Goal: Task Accomplishment & Management: Manage account settings

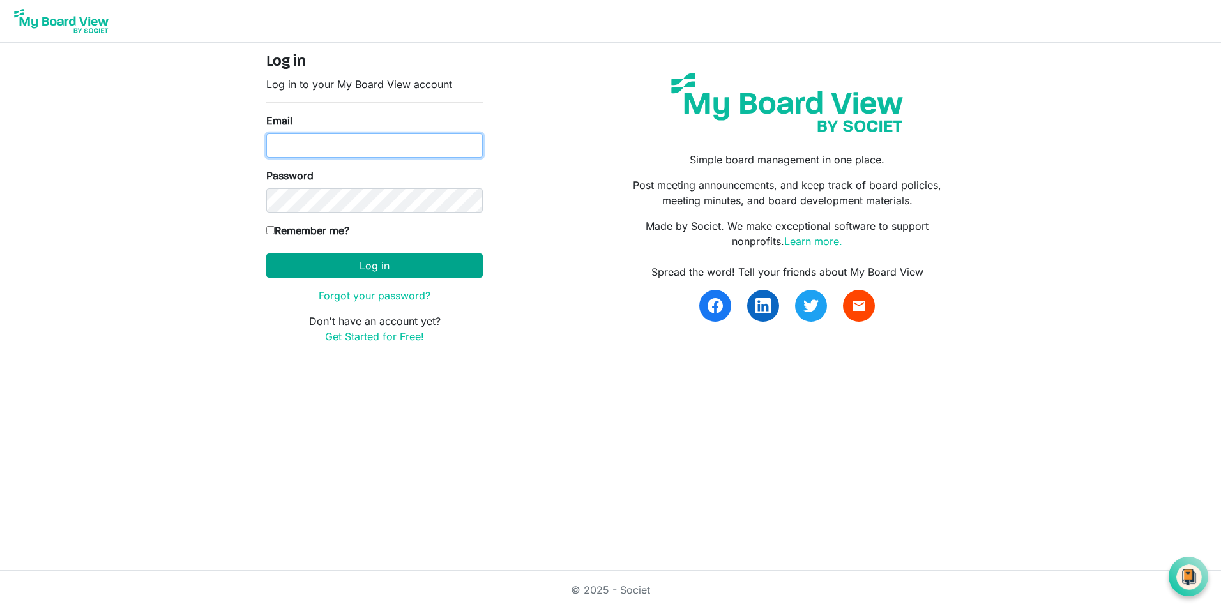
type input "[EMAIL_ADDRESS][DOMAIN_NAME]"
click at [393, 268] on button "Log in" at bounding box center [374, 266] width 217 height 24
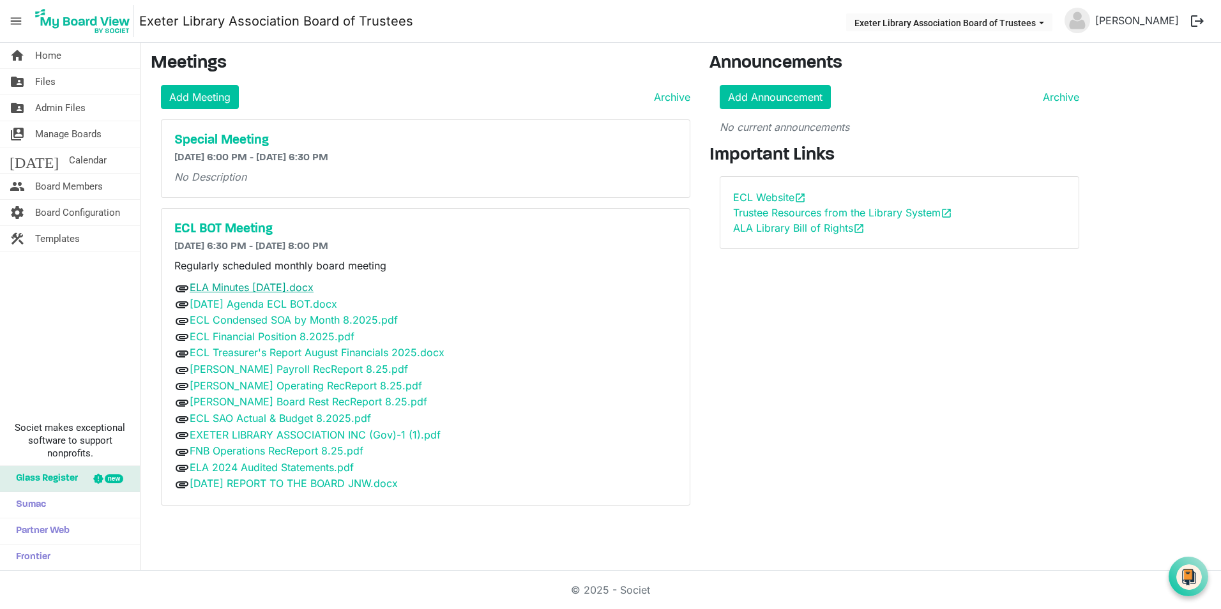
click at [252, 291] on link "ELA Minutes August 25.docx" at bounding box center [252, 287] width 124 height 13
click at [223, 307] on link "[DATE] Agenda ECL BOT.docx" at bounding box center [264, 304] width 148 height 13
click at [231, 322] on link "ECL Condensed SOA by Month 8.2025.pdf" at bounding box center [294, 320] width 208 height 13
click at [268, 335] on link "ECL Financial Position 8.2025.pdf" at bounding box center [272, 336] width 165 height 13
click at [279, 354] on link "ECL Treasurer's Report August Financials 2025.docx" at bounding box center [317, 352] width 255 height 13
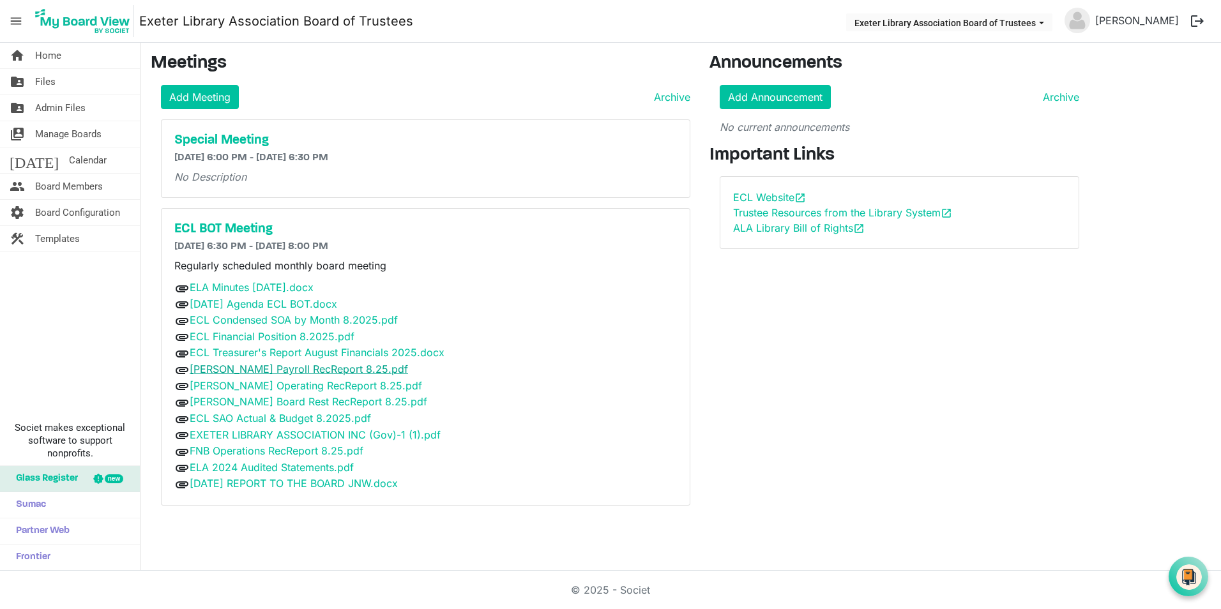
click at [263, 371] on link "[PERSON_NAME] Payroll RecReport 8.25.pdf" at bounding box center [299, 369] width 218 height 13
click at [282, 386] on link "[PERSON_NAME] Operating RecReport 8.25.pdf" at bounding box center [306, 385] width 233 height 13
click at [259, 402] on link "[PERSON_NAME] Board Rest RecReport 8.25.pdf" at bounding box center [309, 401] width 238 height 13
click at [263, 418] on link "ECL SAO Actual & Budget 8.2025.pdf" at bounding box center [280, 418] width 181 height 13
click at [253, 436] on link "EXETER LIBRARY ASSOCIATION INC (Gov)-1 (1).pdf" at bounding box center [315, 435] width 251 height 13
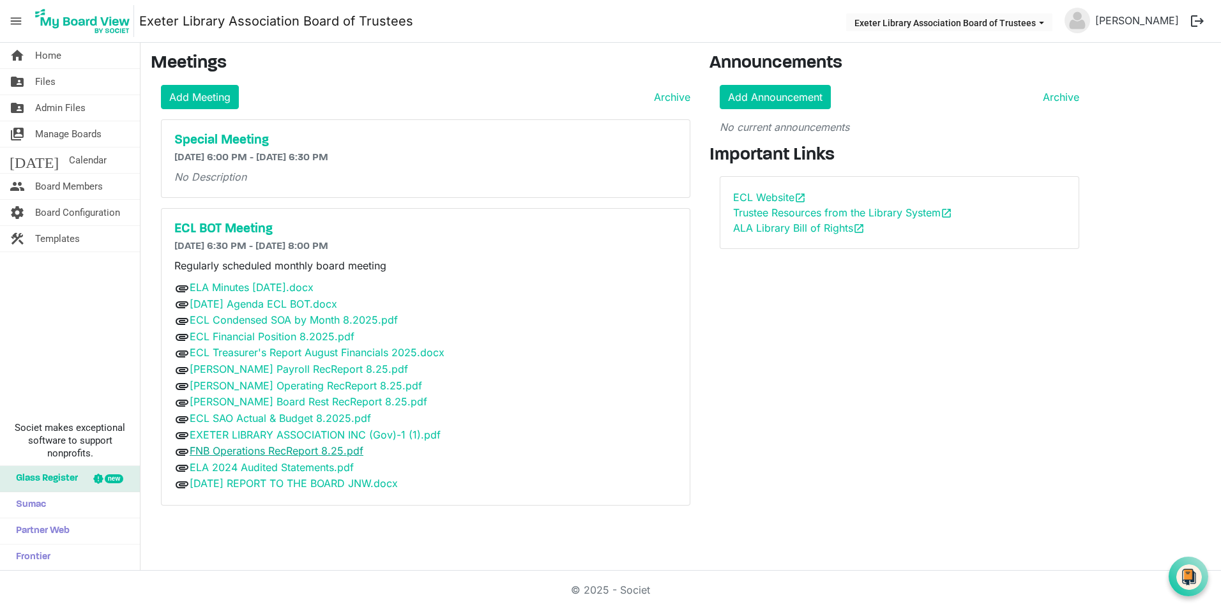
click at [229, 452] on link "FNB Operations RecReport 8.25.pdf" at bounding box center [277, 451] width 174 height 13
click at [256, 469] on link "ELA 2024 Audited Statements.pdf" at bounding box center [272, 467] width 164 height 13
click at [268, 485] on link "[DATE] REPORT TO THE BOARD JNW.docx" at bounding box center [294, 483] width 208 height 13
click at [40, 80] on span "Files" at bounding box center [45, 82] width 20 height 26
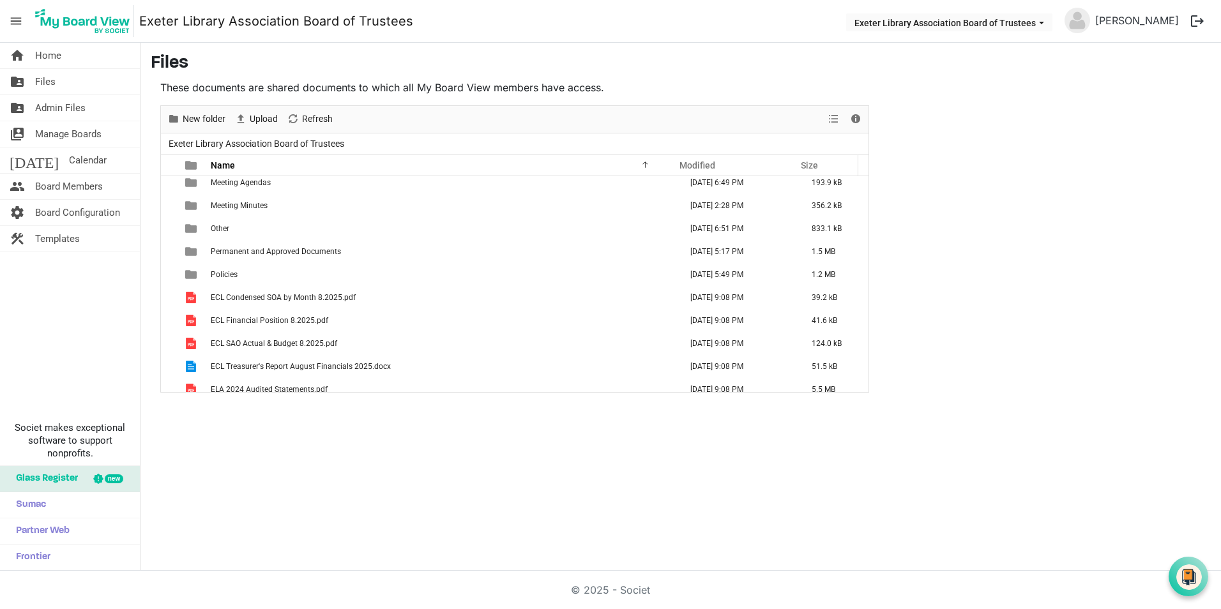
scroll to position [93, 0]
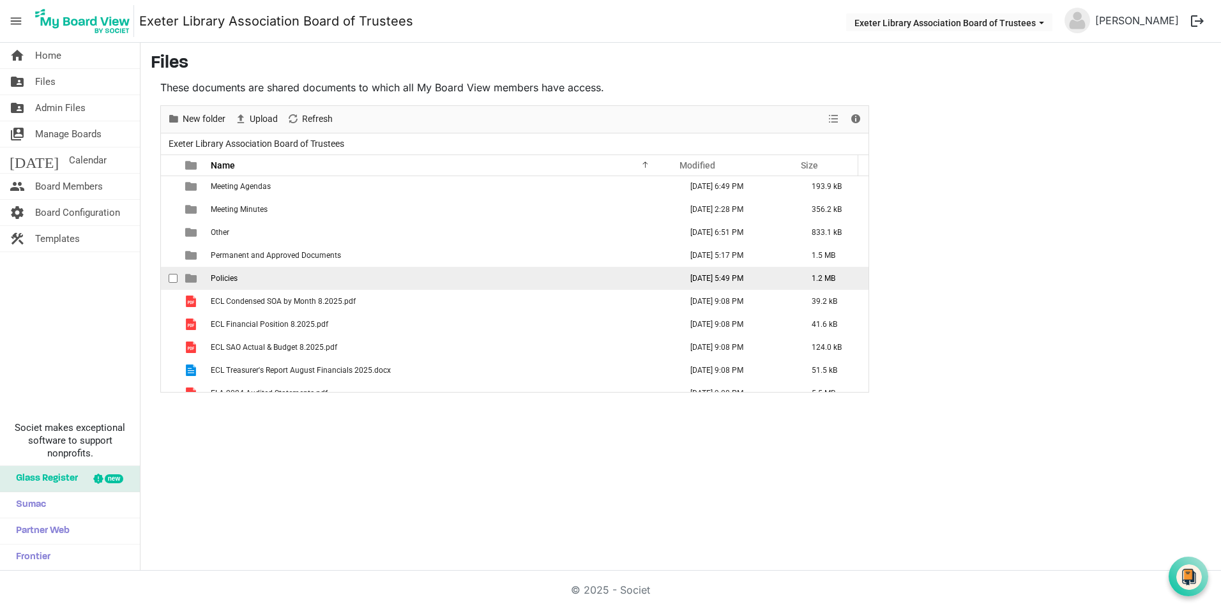
click at [189, 279] on span "is template cell column header type" at bounding box center [190, 278] width 11 height 11
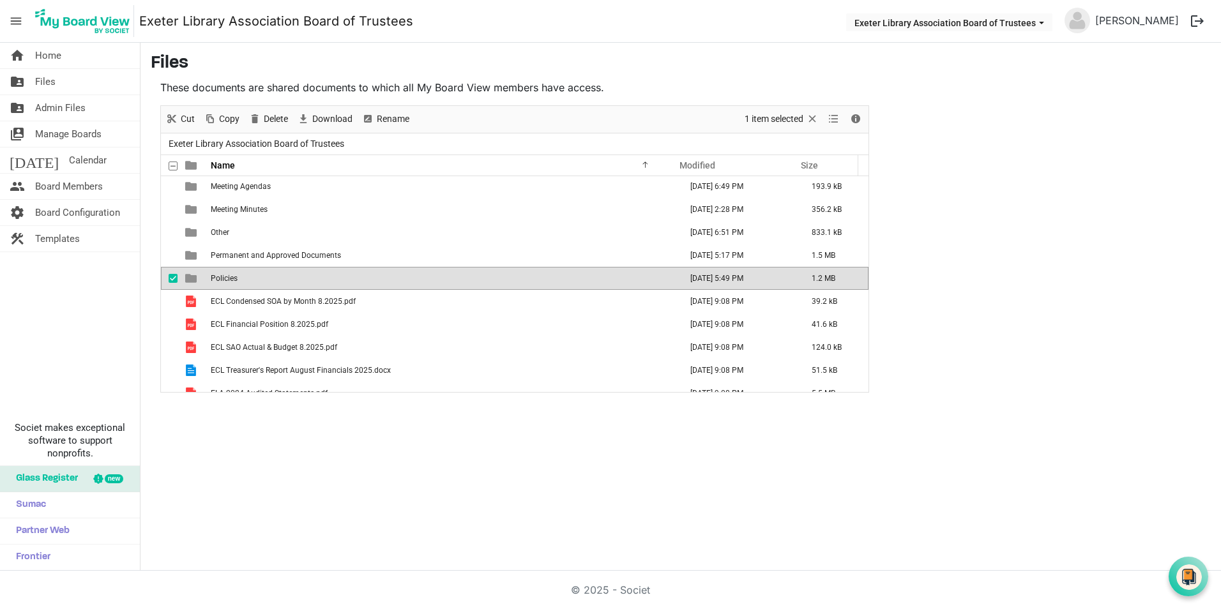
click at [220, 277] on span "Policies" at bounding box center [224, 278] width 27 height 9
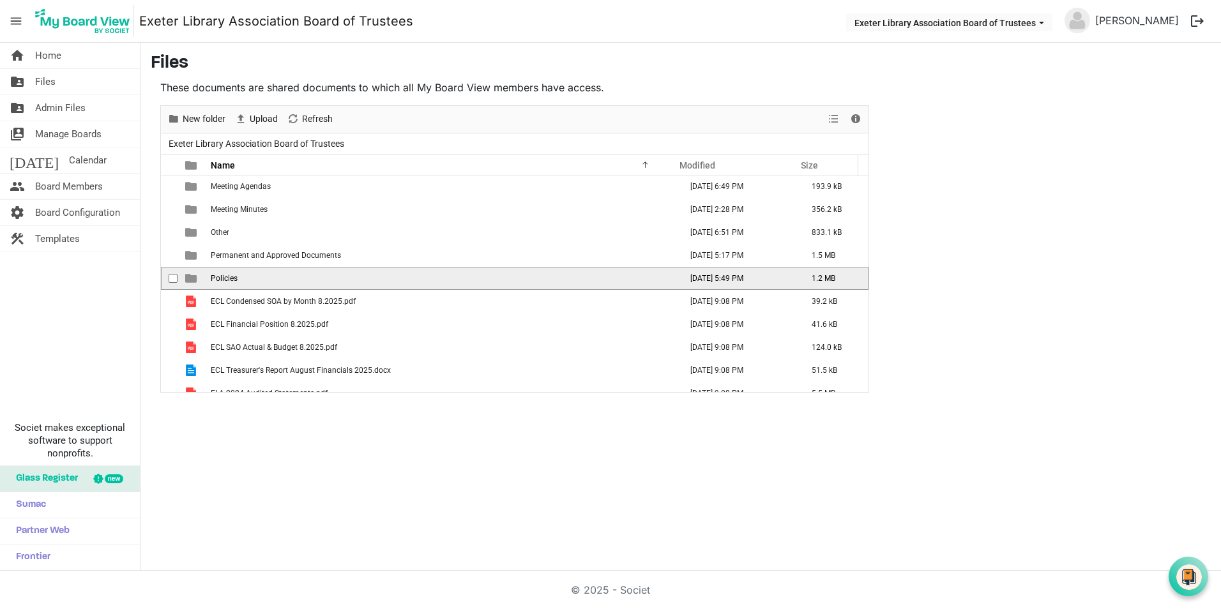
click at [220, 277] on span "Policies" at bounding box center [224, 278] width 27 height 9
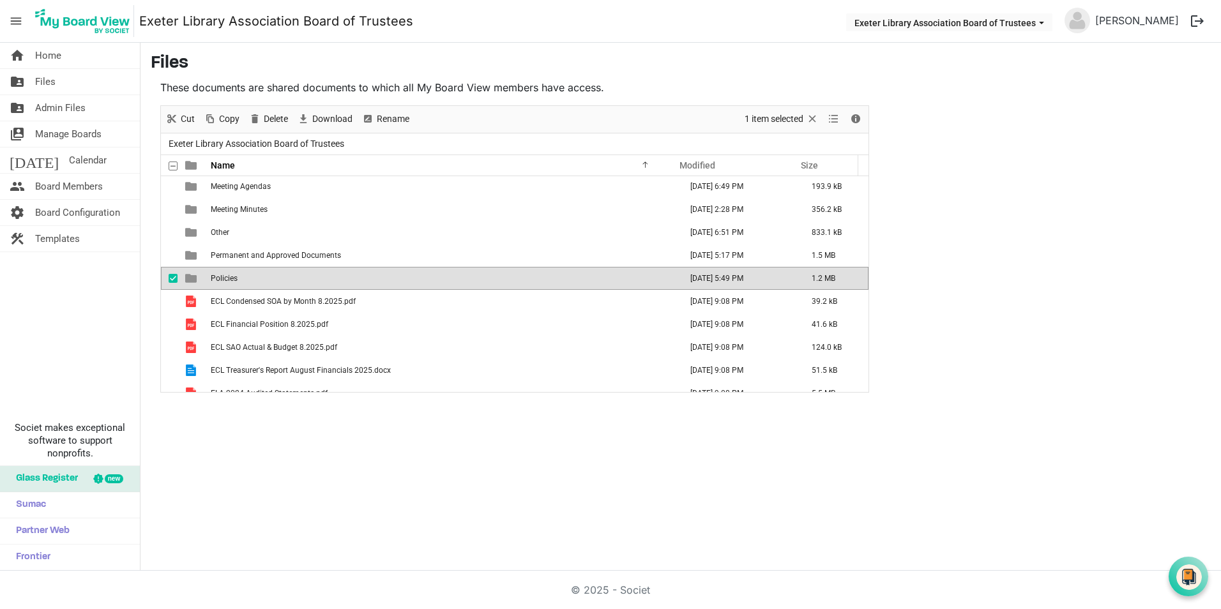
click at [220, 277] on span "Policies" at bounding box center [224, 278] width 27 height 9
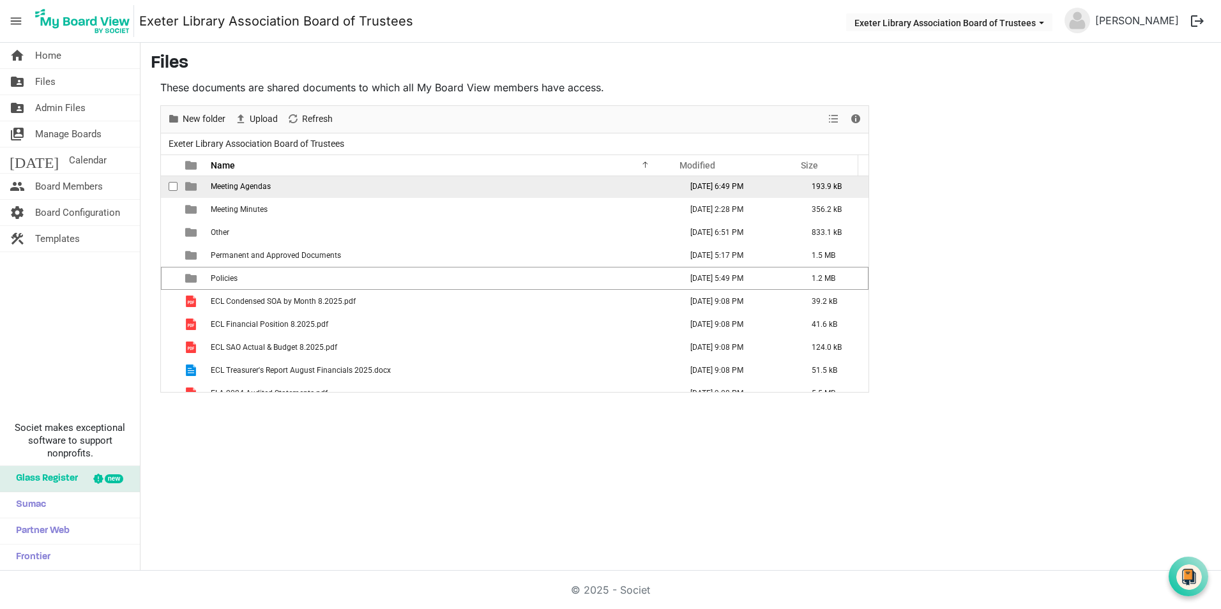
click at [194, 186] on span "is template cell column header type" at bounding box center [190, 186] width 11 height 11
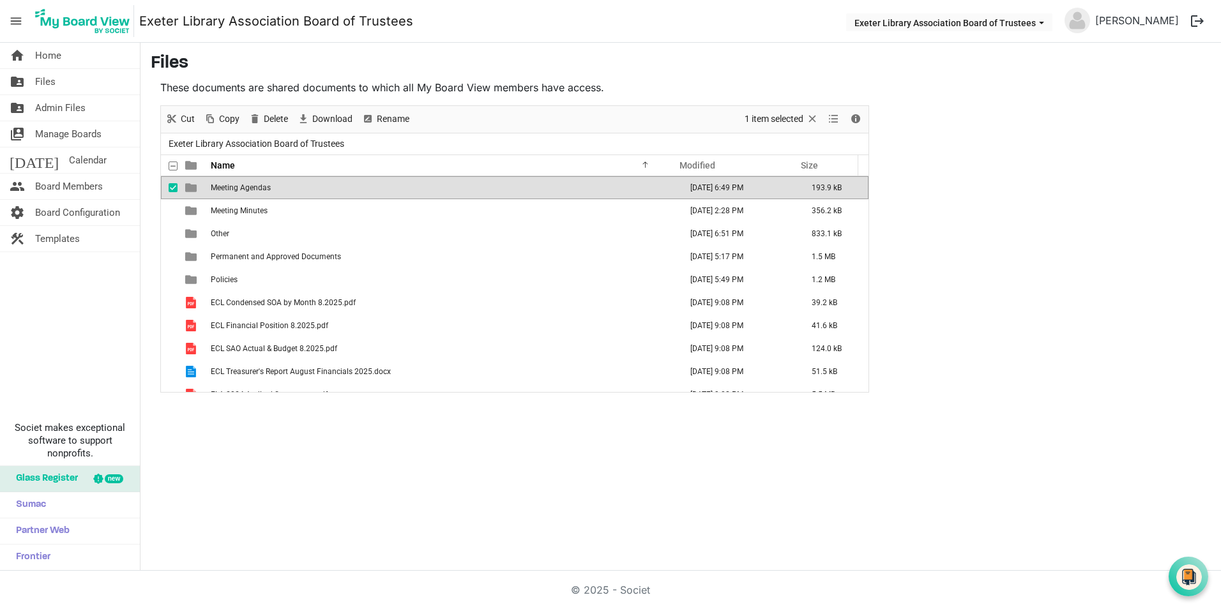
click at [194, 186] on span "is template cell column header type" at bounding box center [190, 187] width 11 height 11
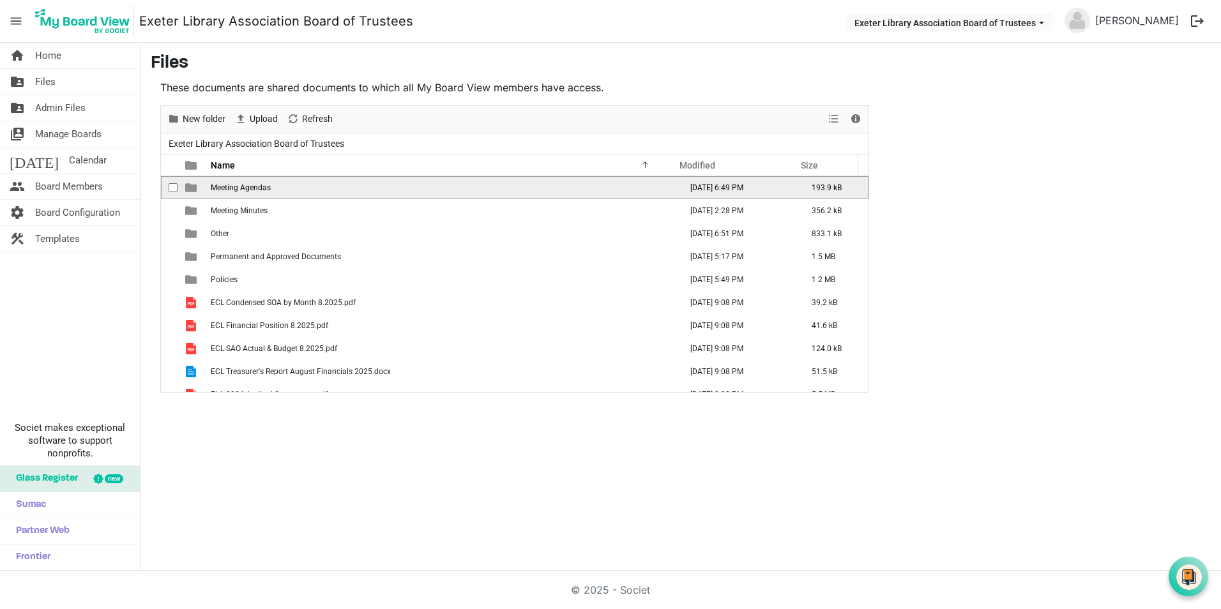
click at [194, 186] on span "is template cell column header type" at bounding box center [190, 187] width 11 height 11
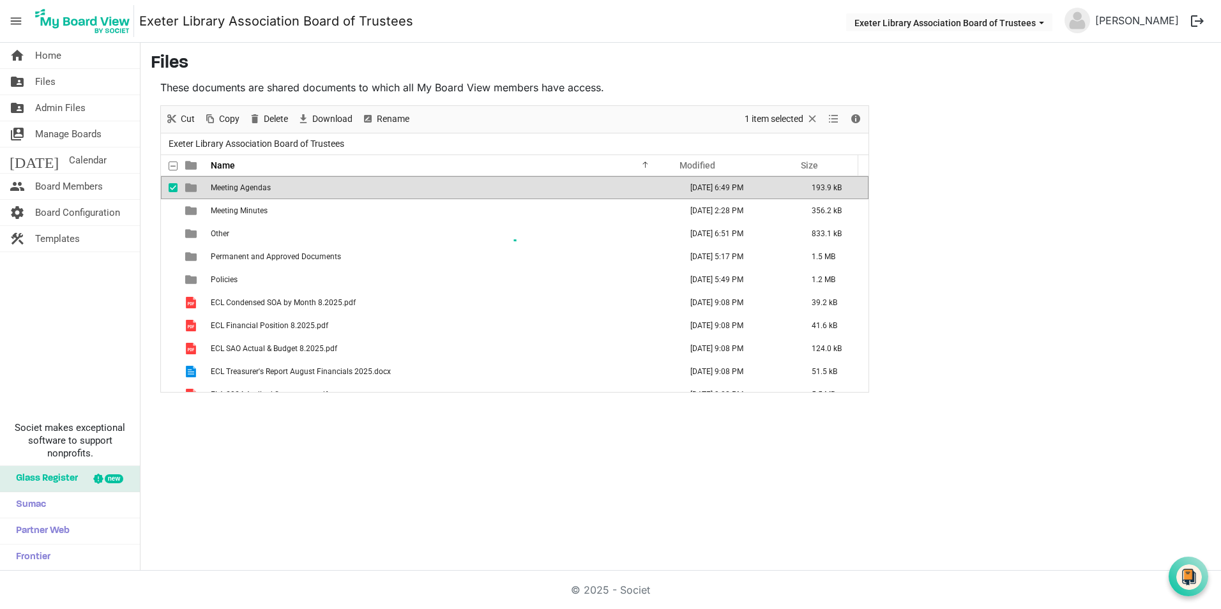
scroll to position [0, 0]
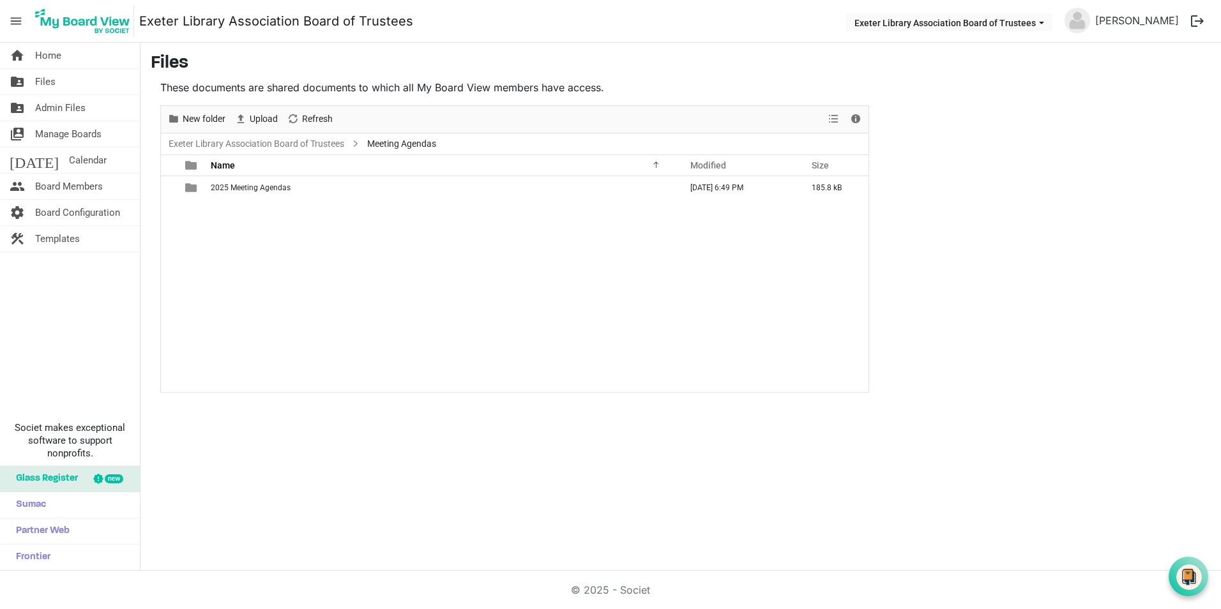
click at [194, 186] on span "is template cell column header type" at bounding box center [190, 187] width 11 height 11
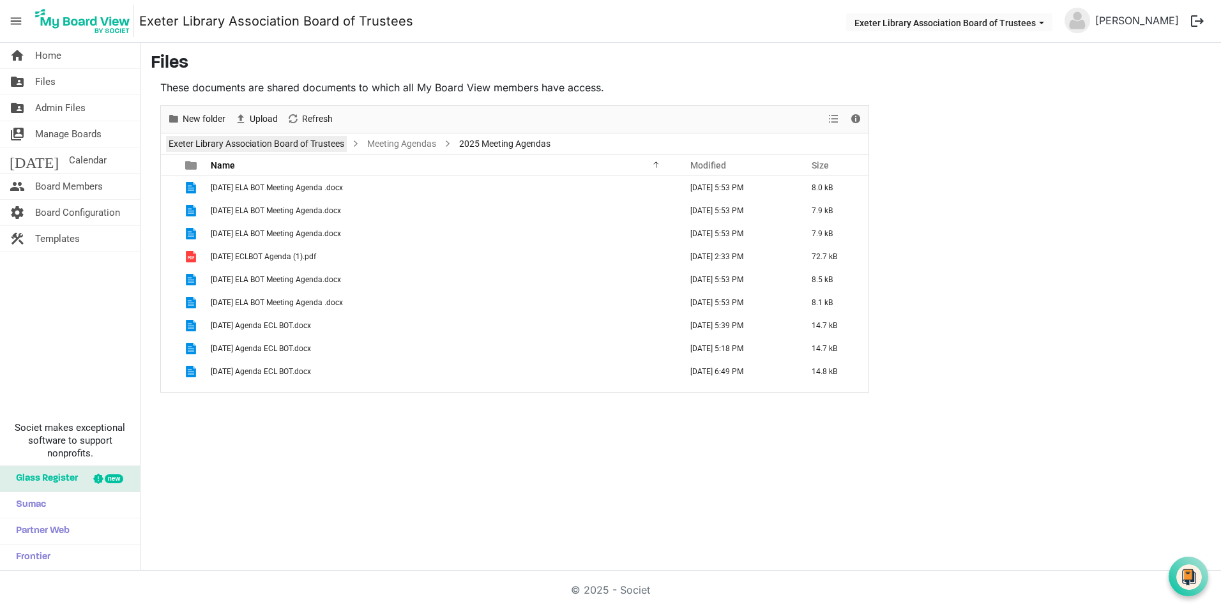
click at [312, 149] on link "Exeter Library Association Board of Trustees" at bounding box center [256, 144] width 181 height 16
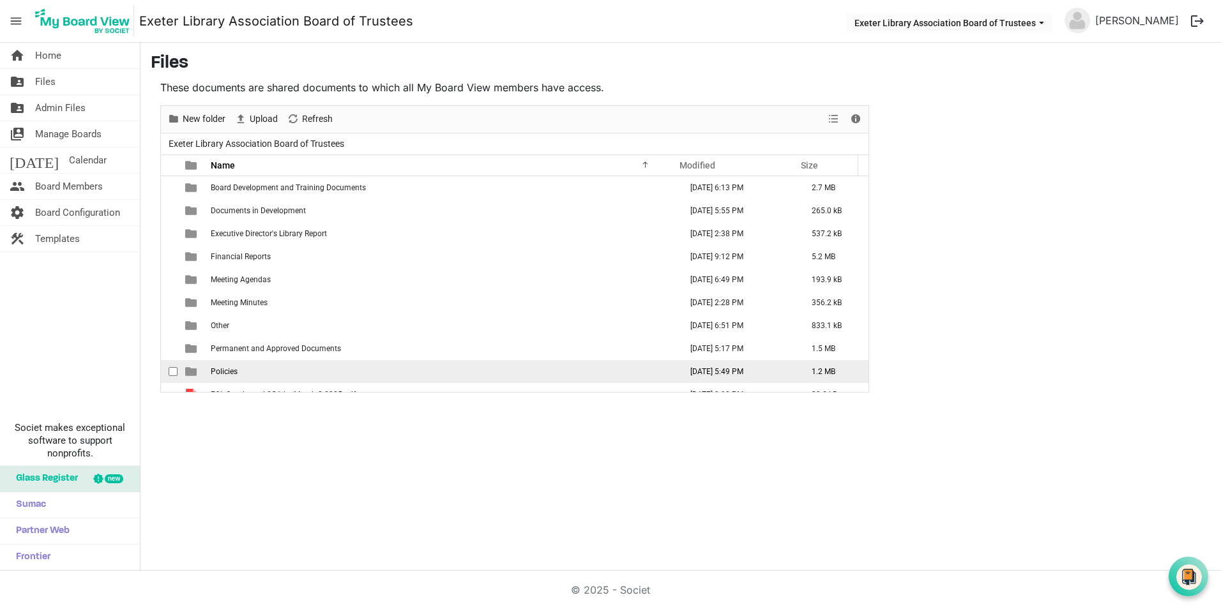
click at [190, 370] on span "is template cell column header type" at bounding box center [190, 371] width 11 height 11
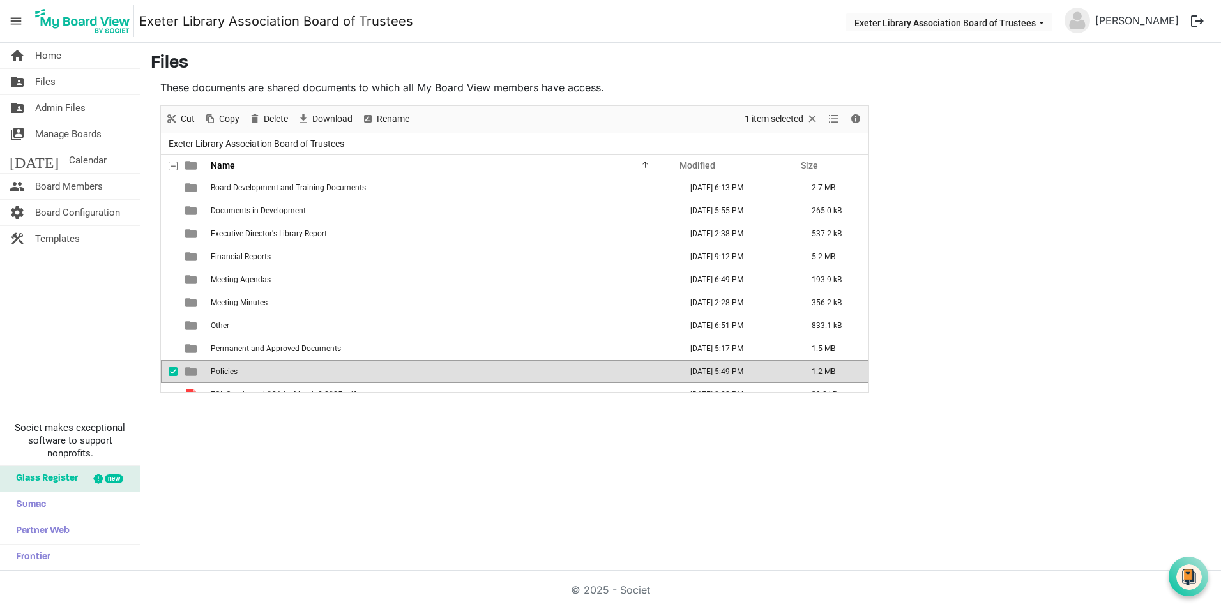
click at [190, 370] on span "is template cell column header type" at bounding box center [190, 371] width 11 height 11
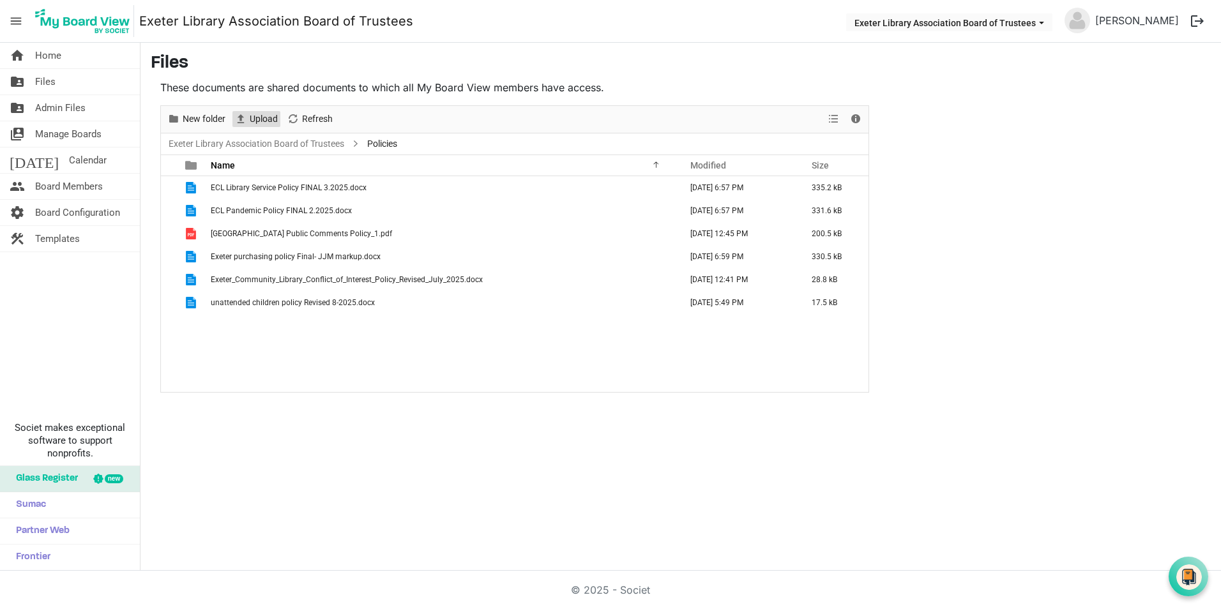
click at [257, 118] on span "Upload" at bounding box center [263, 119] width 31 height 16
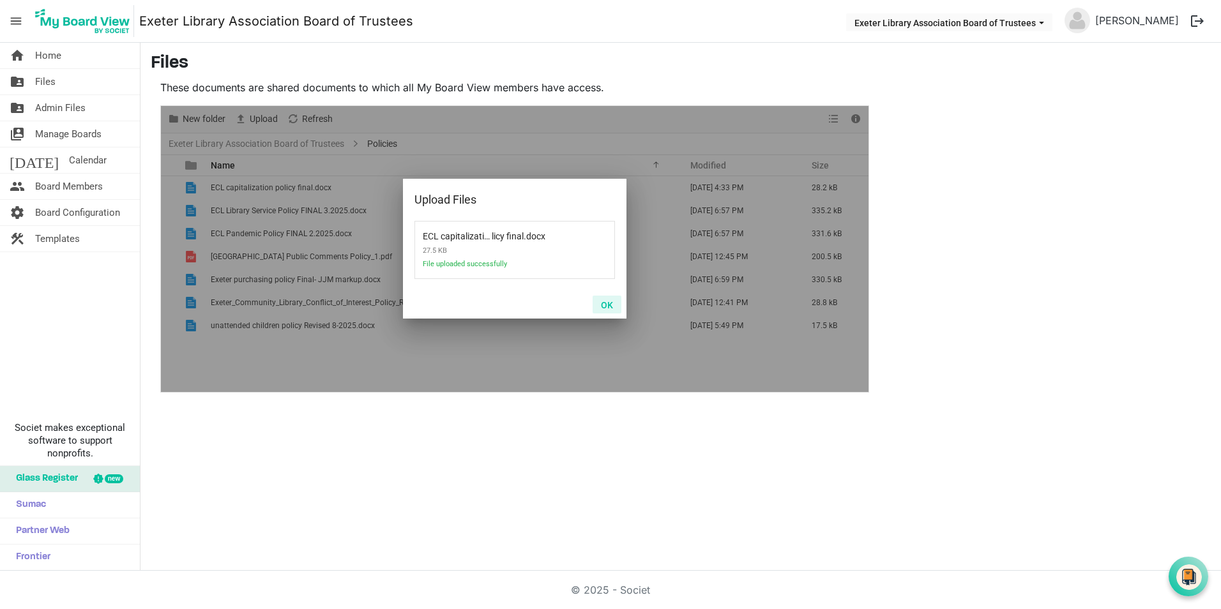
click at [608, 305] on button "OK" at bounding box center [607, 305] width 29 height 18
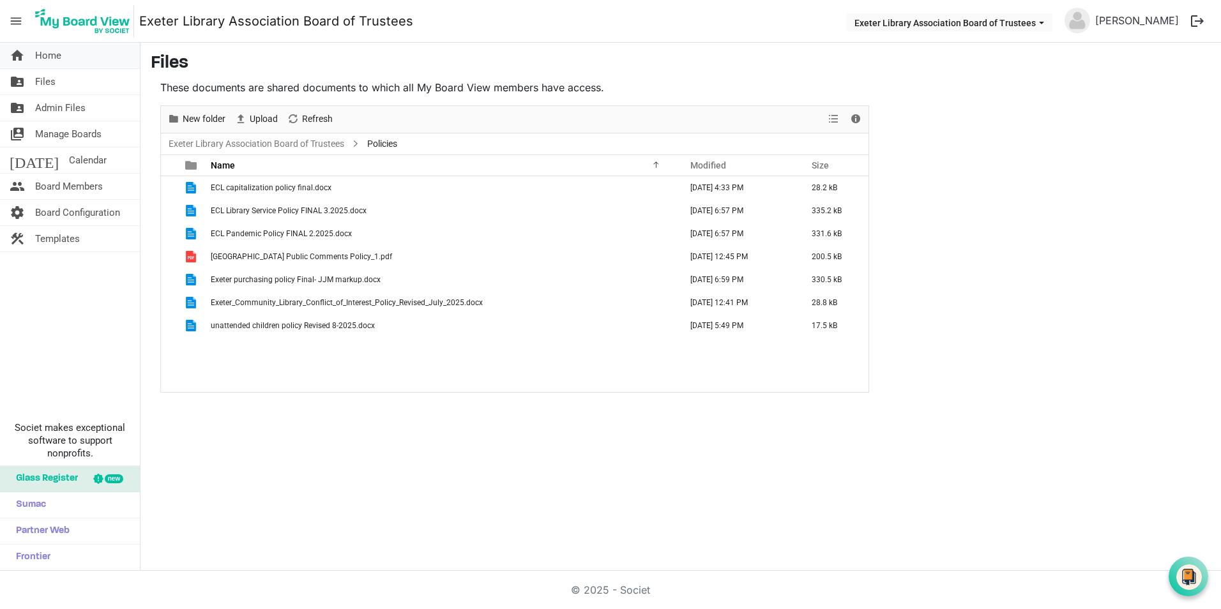
click at [51, 57] on span "Home" at bounding box center [48, 56] width 26 height 26
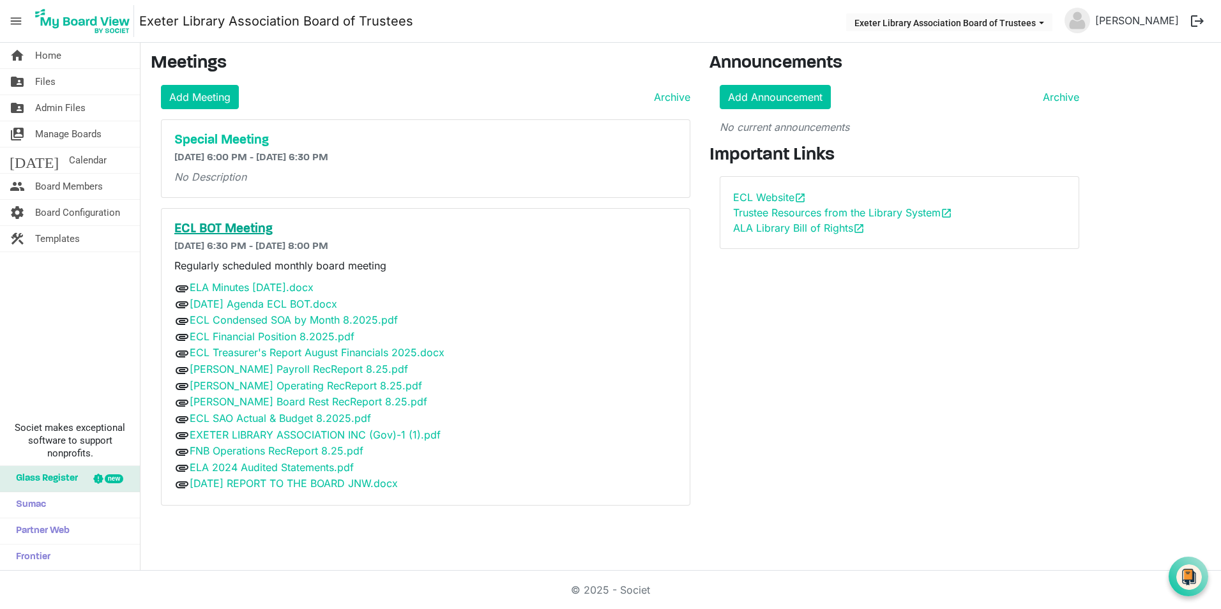
click at [247, 229] on h5 "ECL BOT Meeting" at bounding box center [425, 229] width 503 height 15
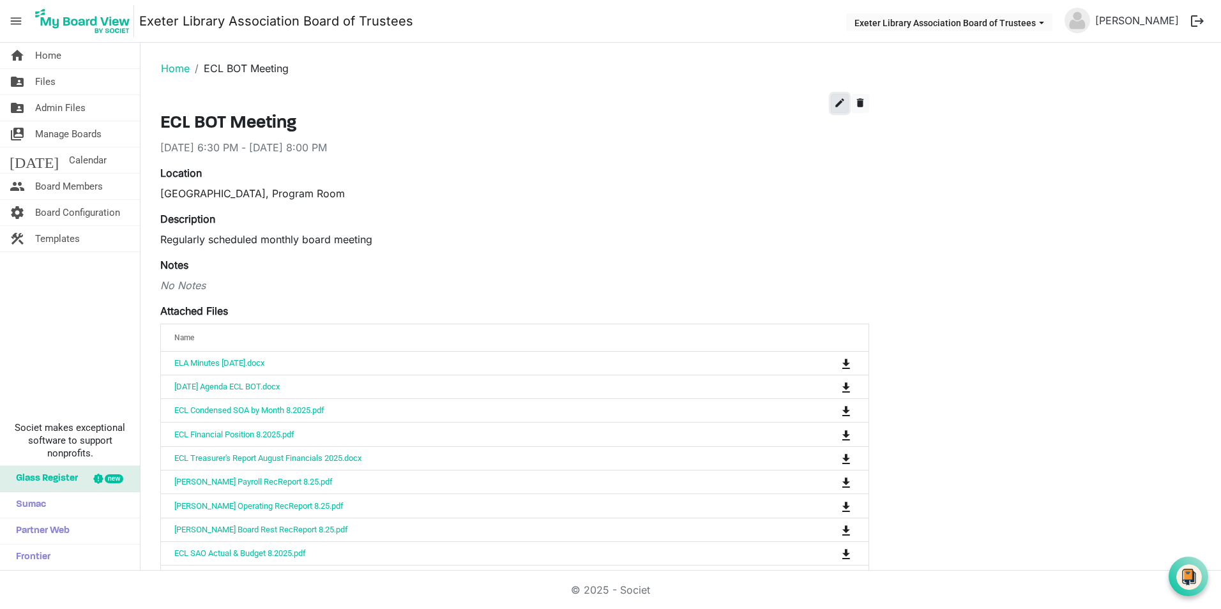
click at [841, 101] on span "edit" at bounding box center [839, 102] width 11 height 11
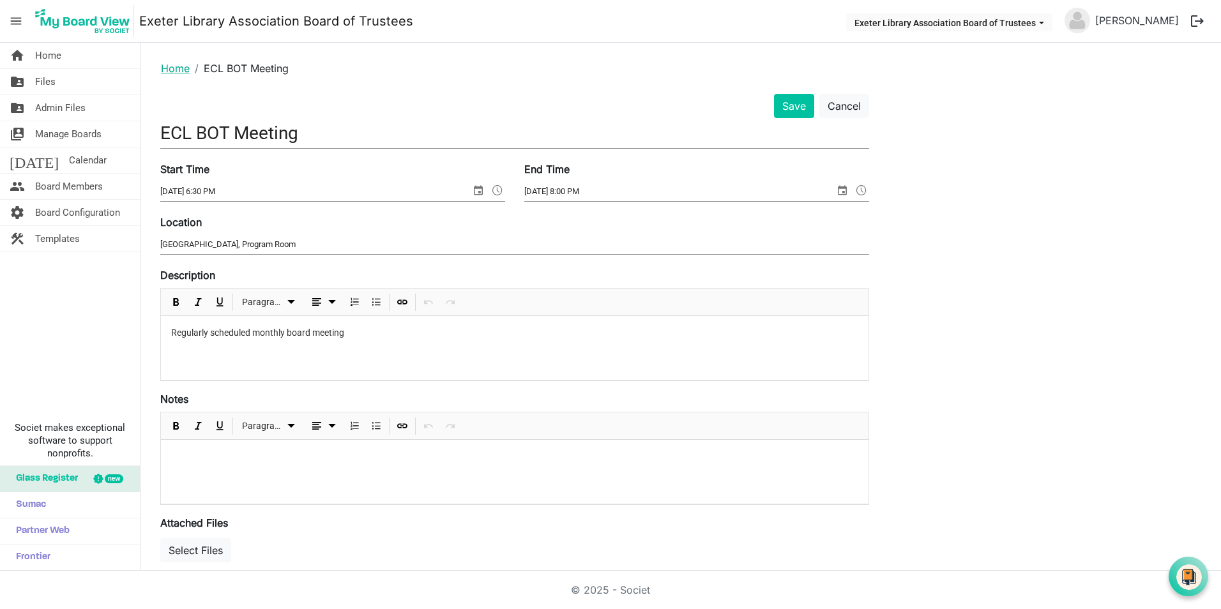
click at [178, 68] on link "Home" at bounding box center [175, 68] width 29 height 13
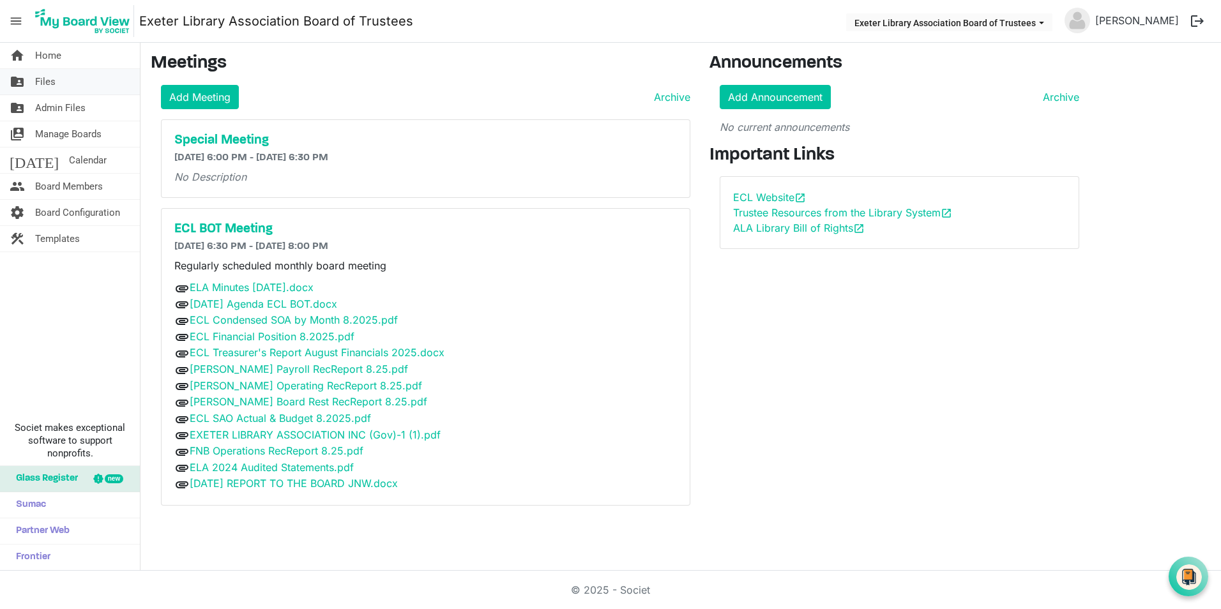
click at [42, 79] on span "Files" at bounding box center [45, 82] width 20 height 26
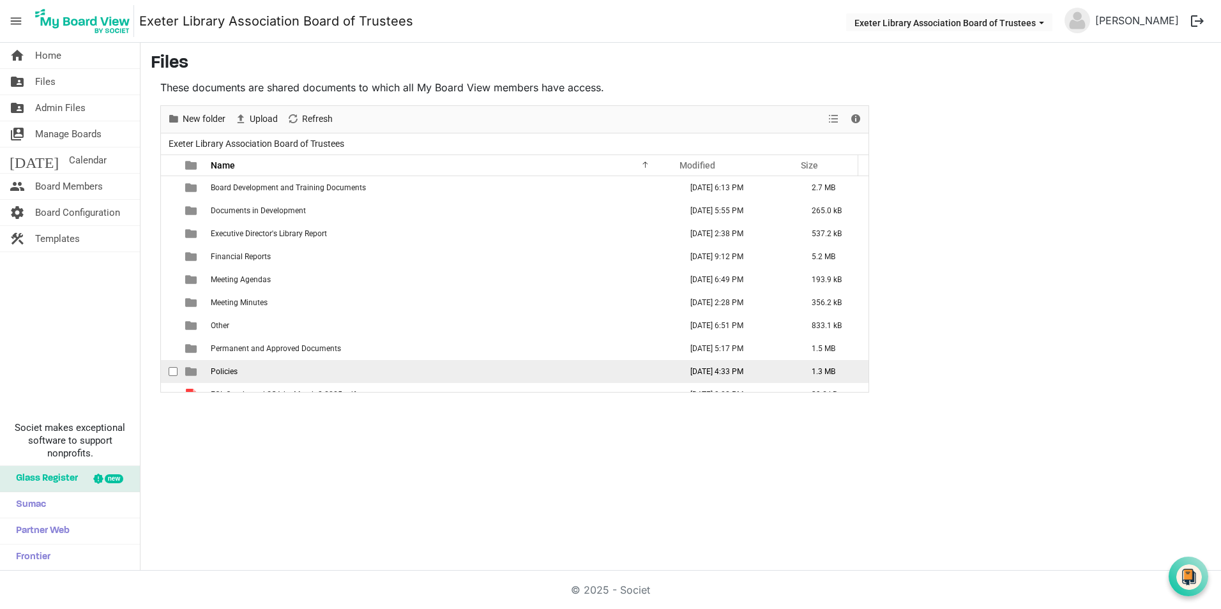
click at [229, 371] on span "Policies" at bounding box center [224, 371] width 27 height 9
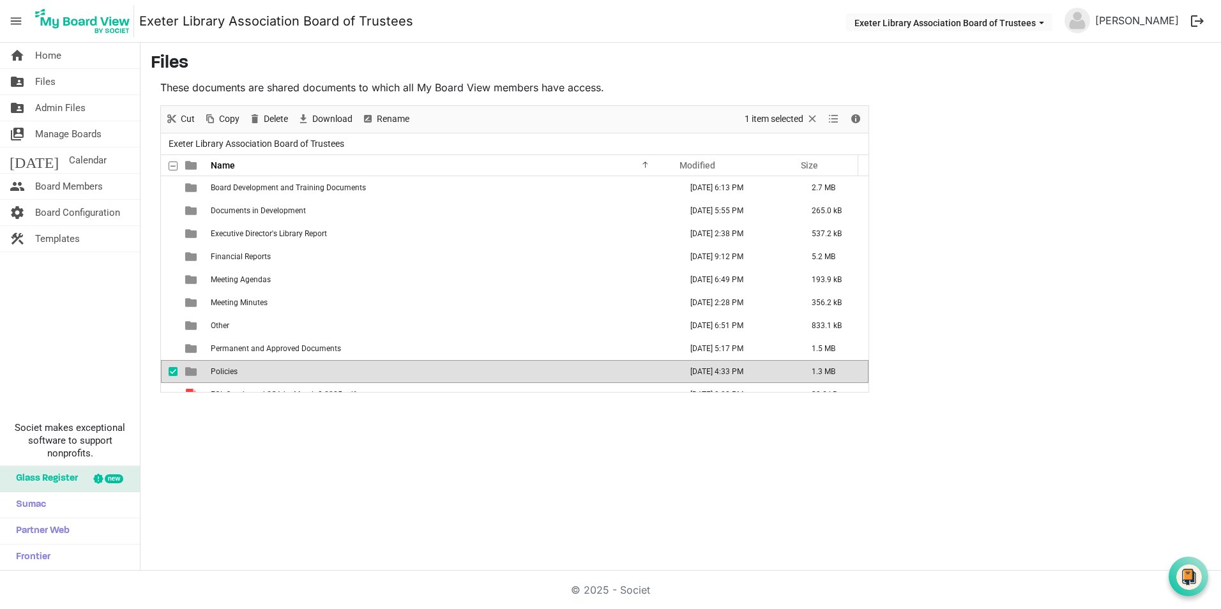
click at [229, 371] on span "Policies" at bounding box center [224, 371] width 27 height 9
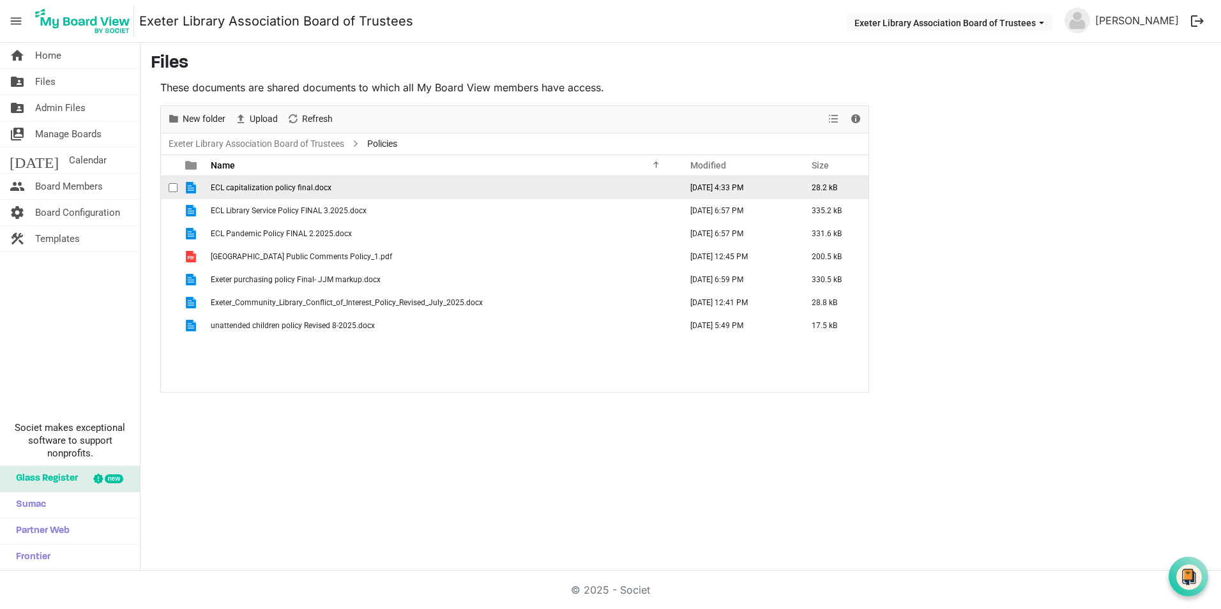
click at [256, 188] on span "ECL capitalization policy final.docx" at bounding box center [271, 187] width 121 height 9
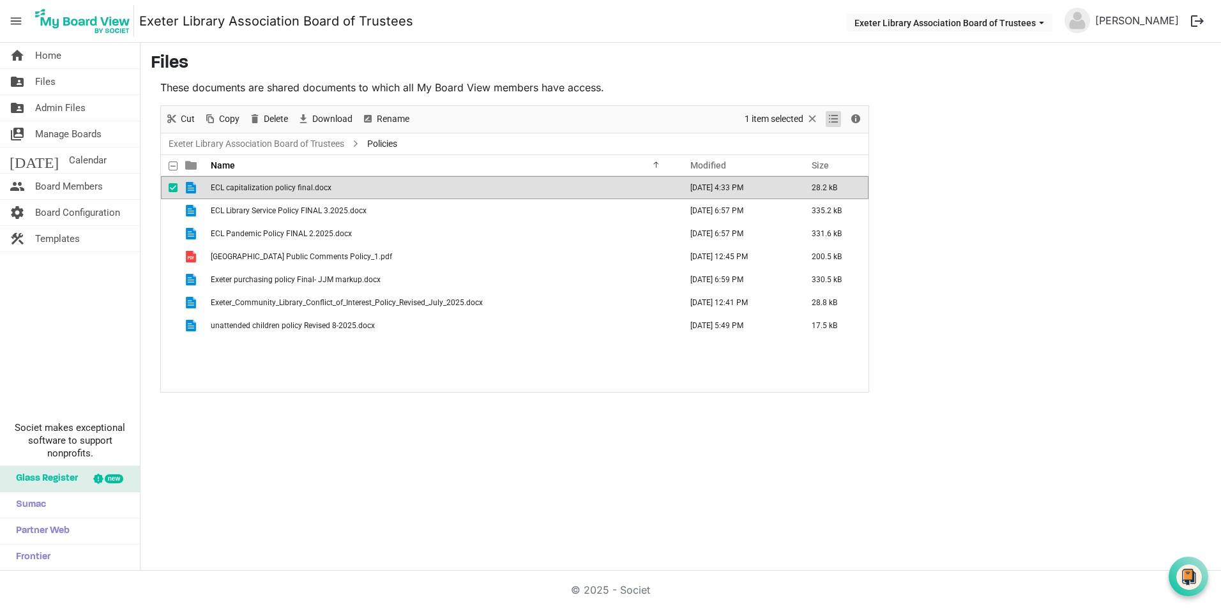
click at [834, 119] on span "View dropdownbutton" at bounding box center [833, 119] width 15 height 16
click at [834, 121] on span "View dropdownbutton" at bounding box center [833, 119] width 15 height 16
click at [171, 189] on span "checkbox" at bounding box center [173, 187] width 9 height 9
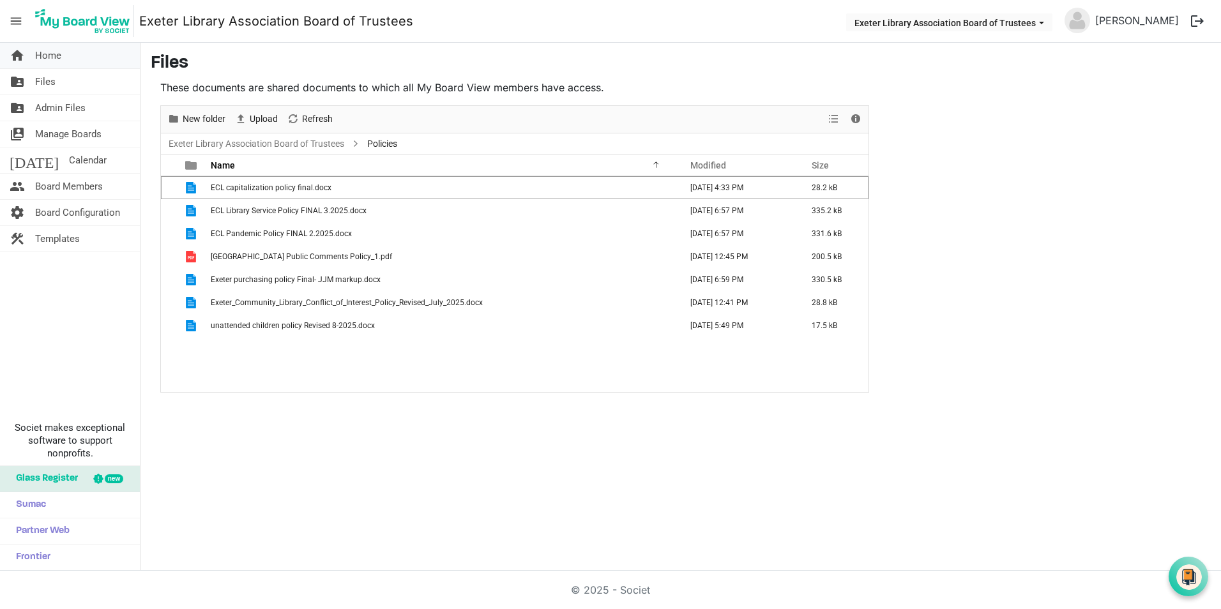
click at [49, 54] on span "Home" at bounding box center [48, 56] width 26 height 26
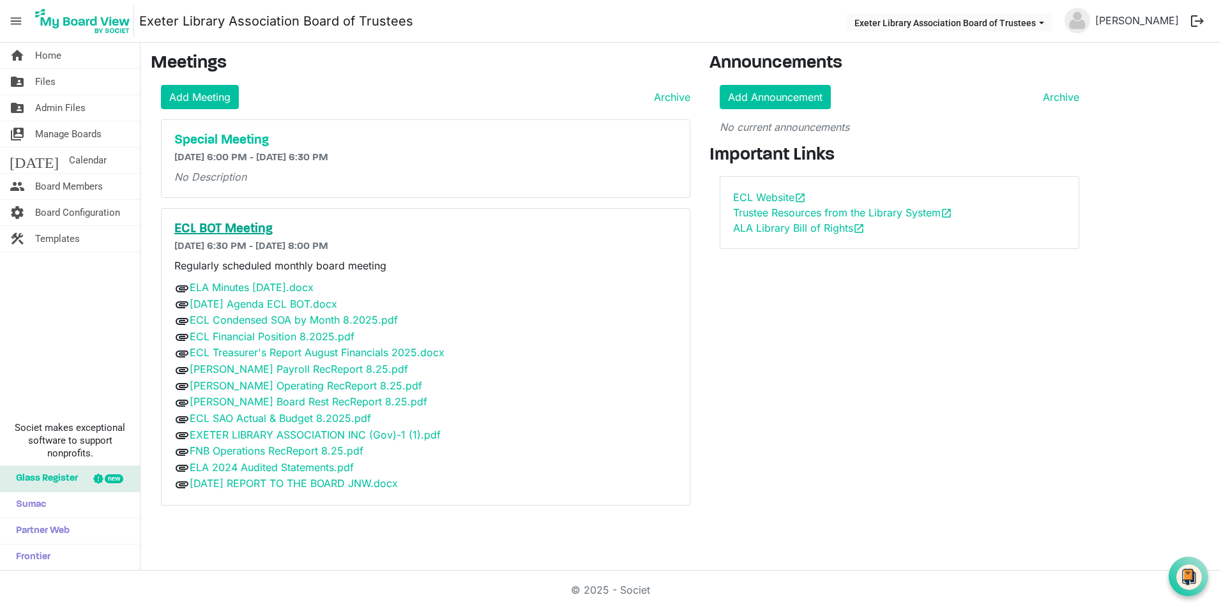
click at [231, 230] on h5 "ECL BOT Meeting" at bounding box center [425, 229] width 503 height 15
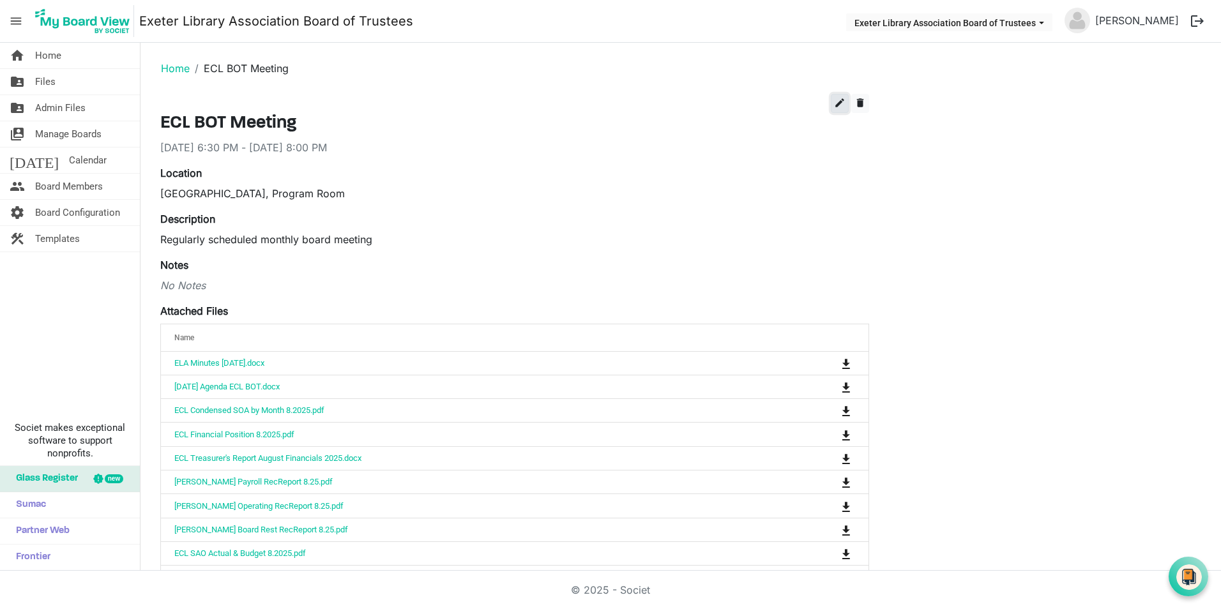
click at [837, 102] on span "edit" at bounding box center [839, 102] width 11 height 11
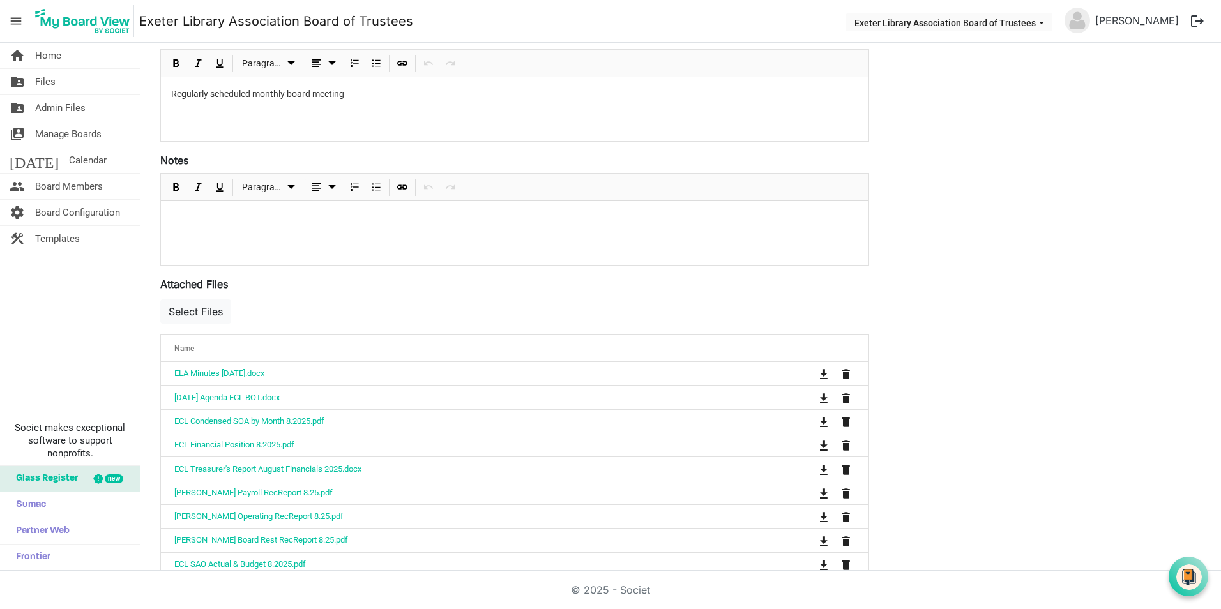
scroll to position [256, 0]
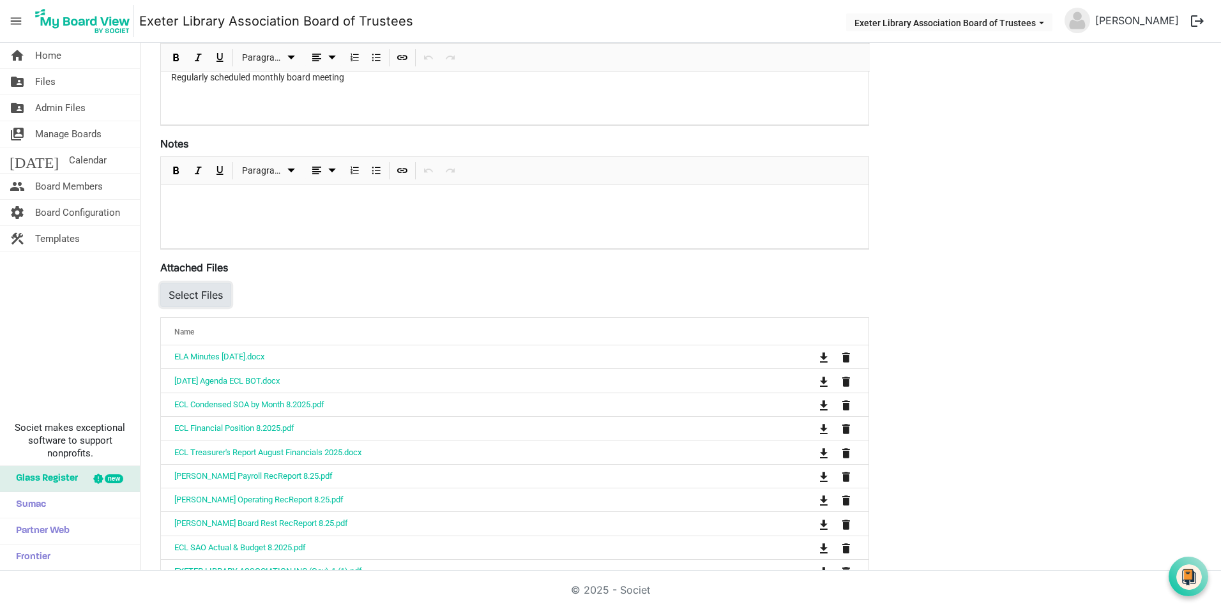
click at [215, 293] on button "Select Files" at bounding box center [195, 295] width 71 height 24
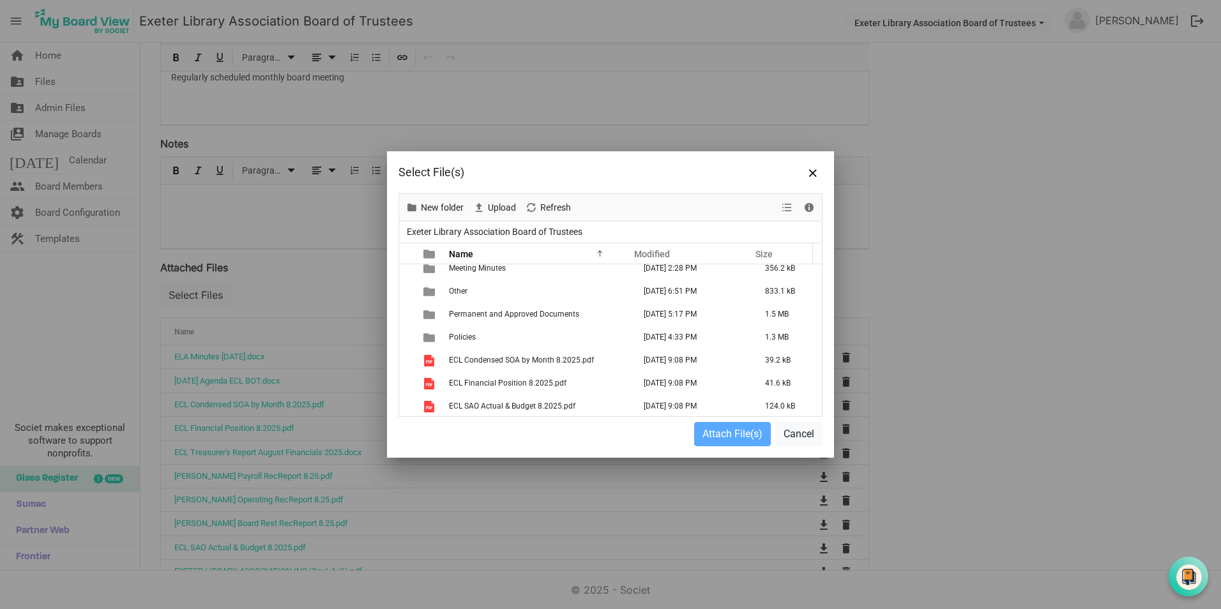
scroll to position [128, 0]
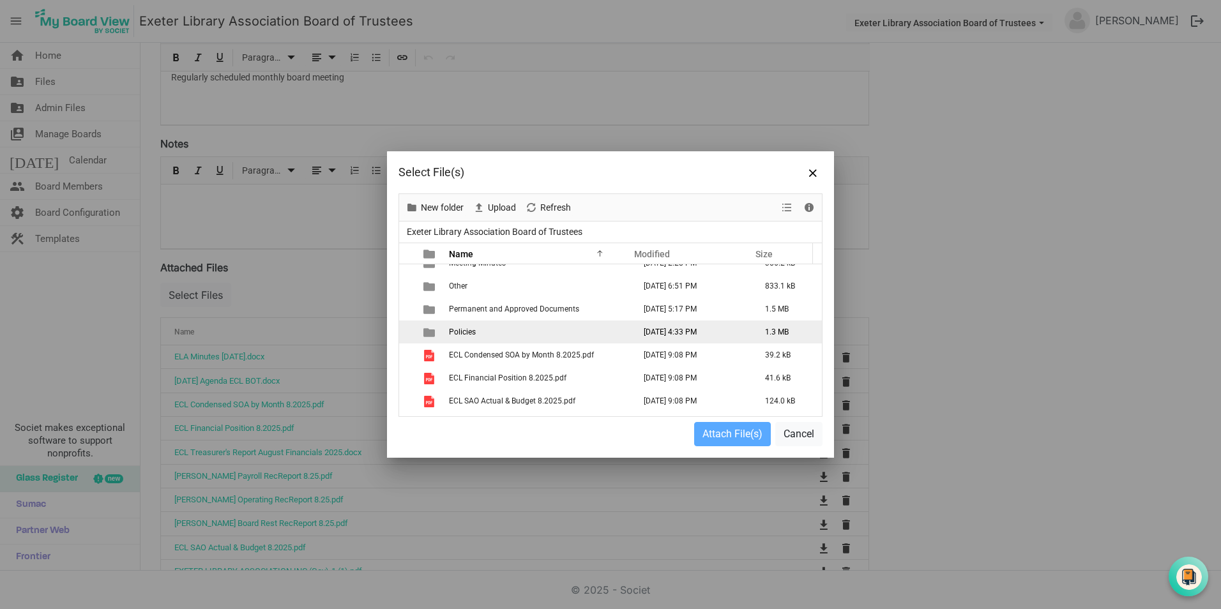
click at [469, 333] on span "Policies" at bounding box center [462, 332] width 27 height 9
click at [430, 331] on span "is template cell column header type" at bounding box center [429, 332] width 11 height 11
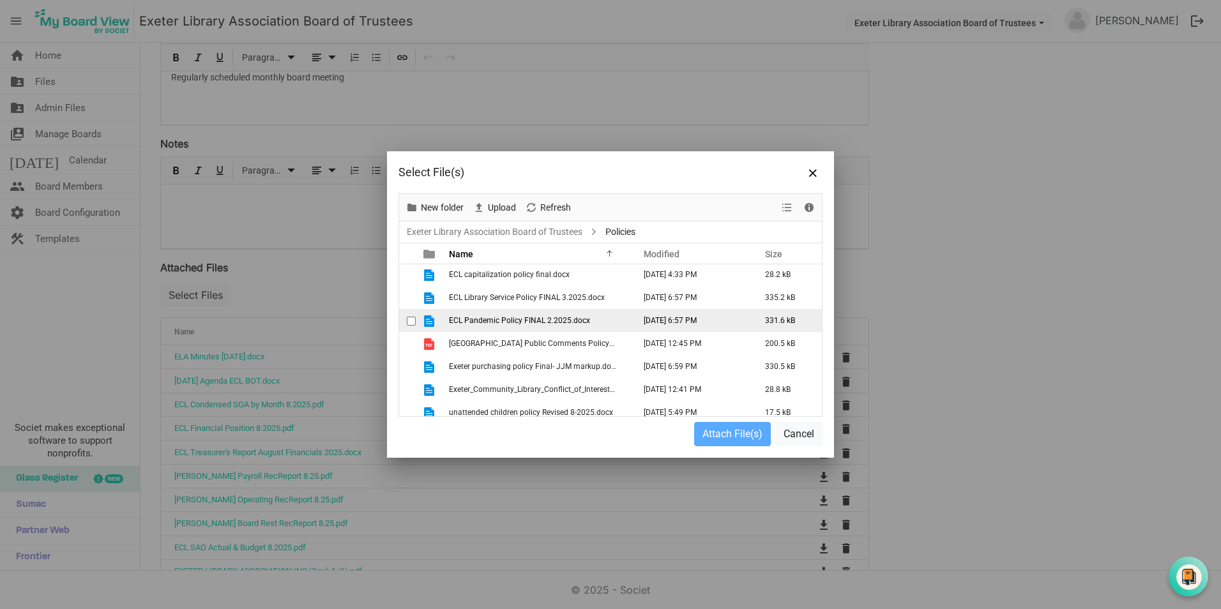
scroll to position [0, 0]
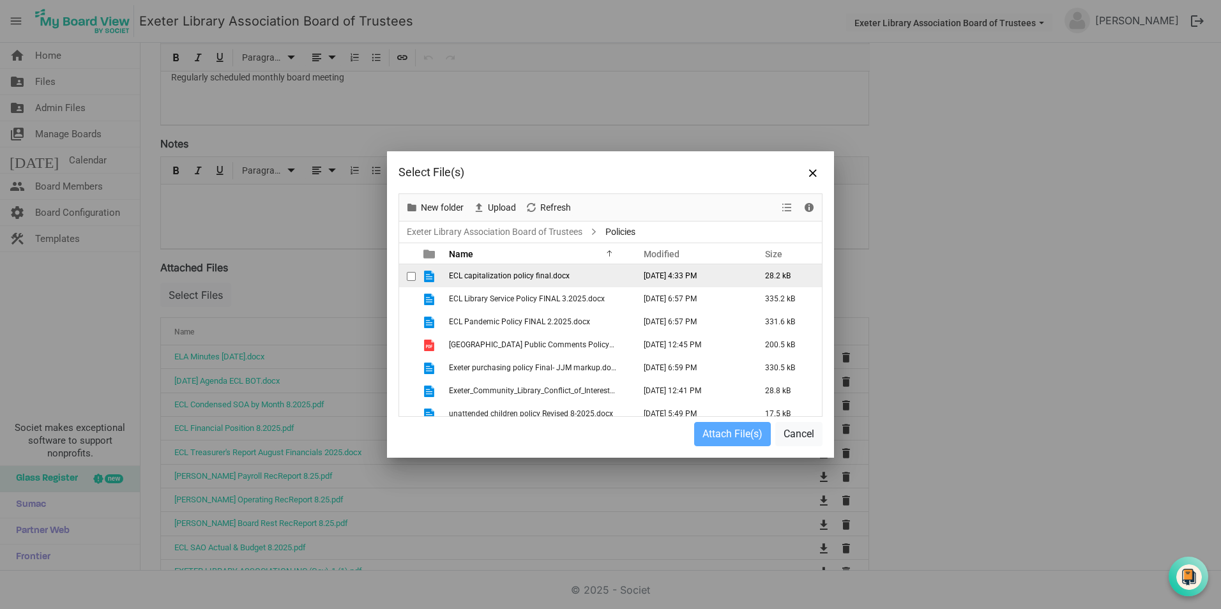
click at [455, 276] on span "ECL capitalization policy final.docx" at bounding box center [509, 275] width 121 height 9
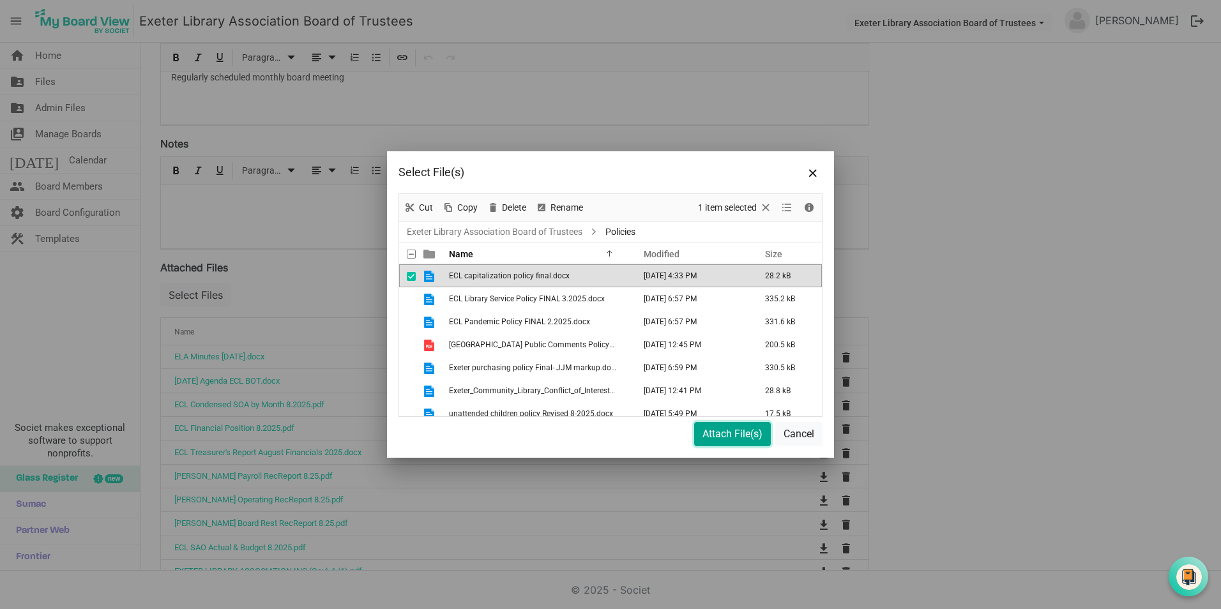
click at [735, 436] on button "Attach File(s)" at bounding box center [732, 434] width 77 height 24
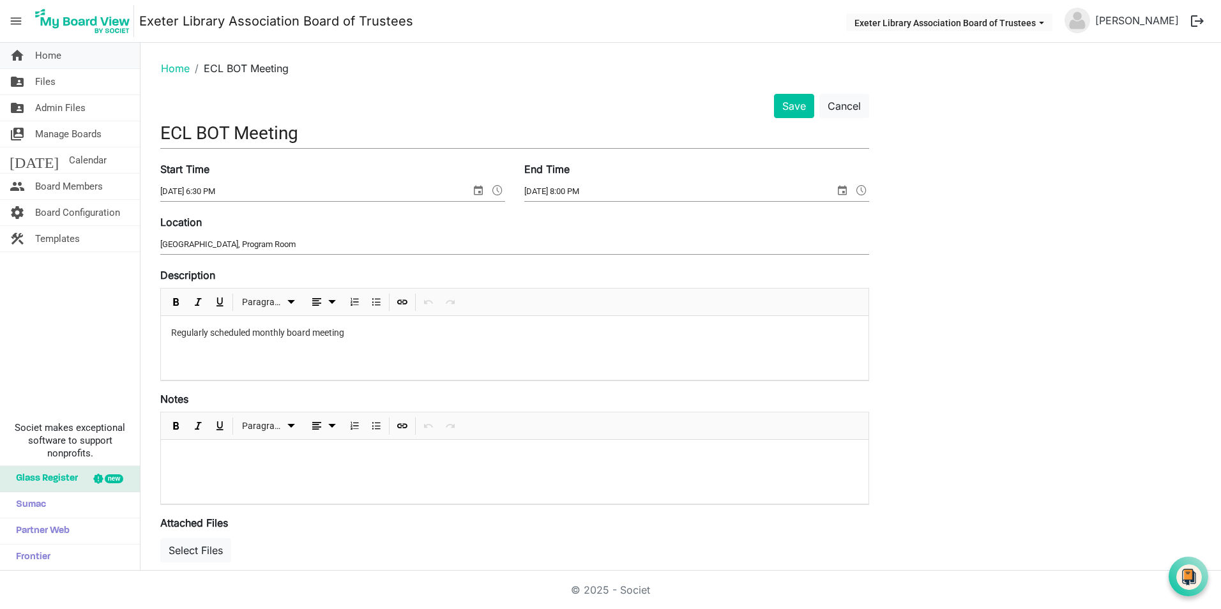
click at [41, 56] on span "Home" at bounding box center [48, 56] width 26 height 26
click at [795, 108] on button "Save" at bounding box center [794, 106] width 40 height 24
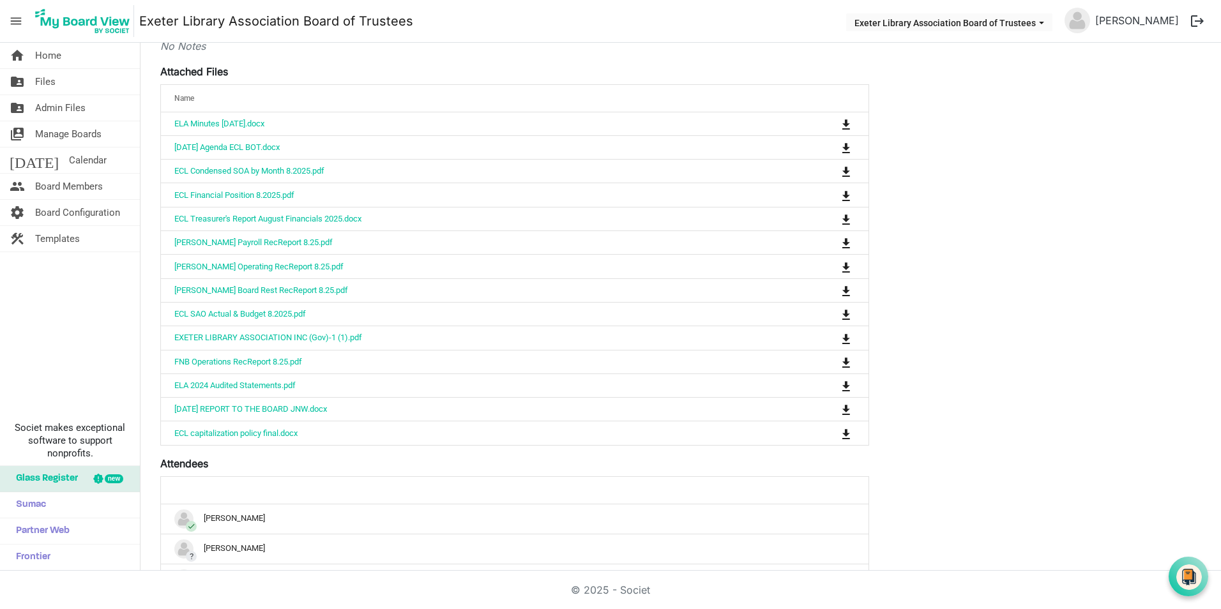
scroll to position [256, 0]
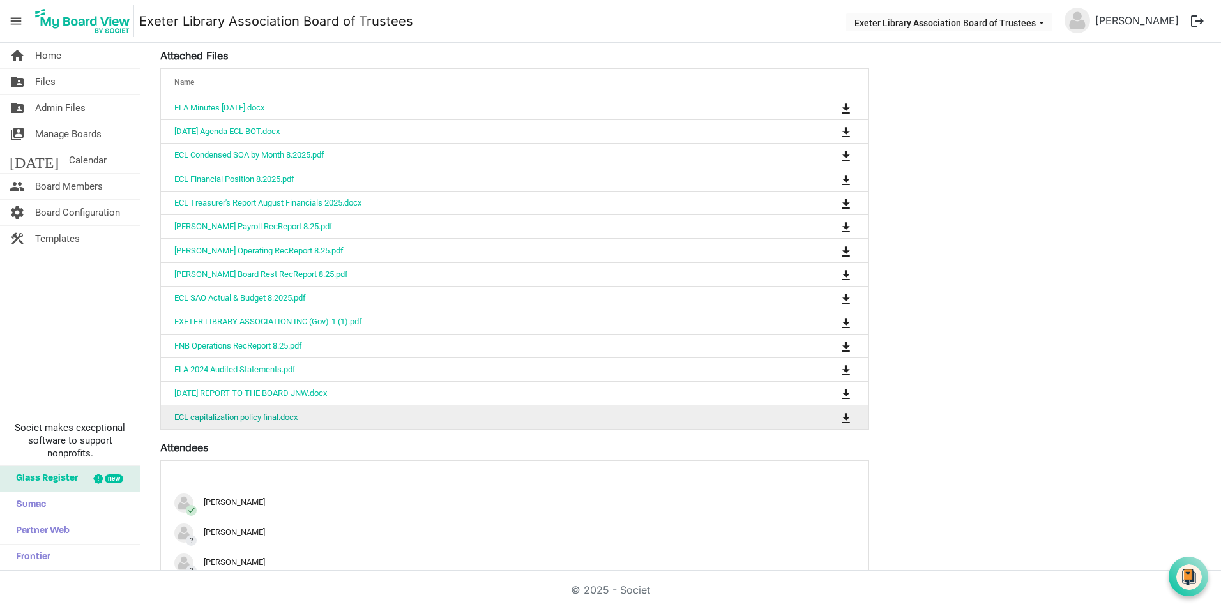
click at [237, 418] on link "ECL capitalization policy final.docx" at bounding box center [235, 418] width 123 height 10
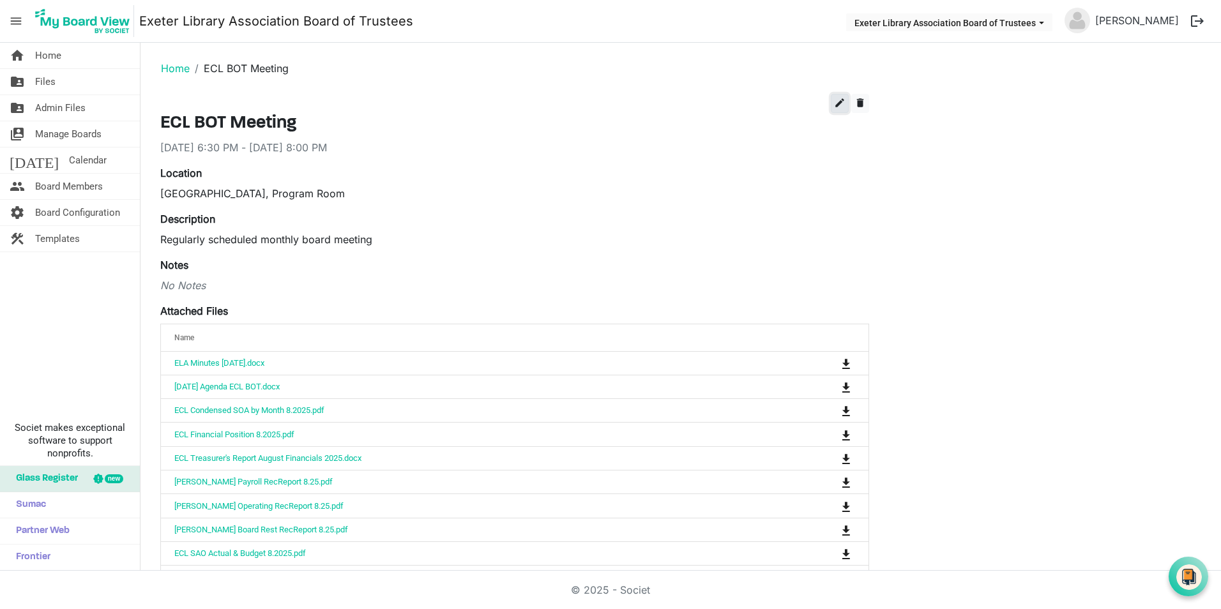
click at [836, 104] on span "edit" at bounding box center [839, 102] width 11 height 11
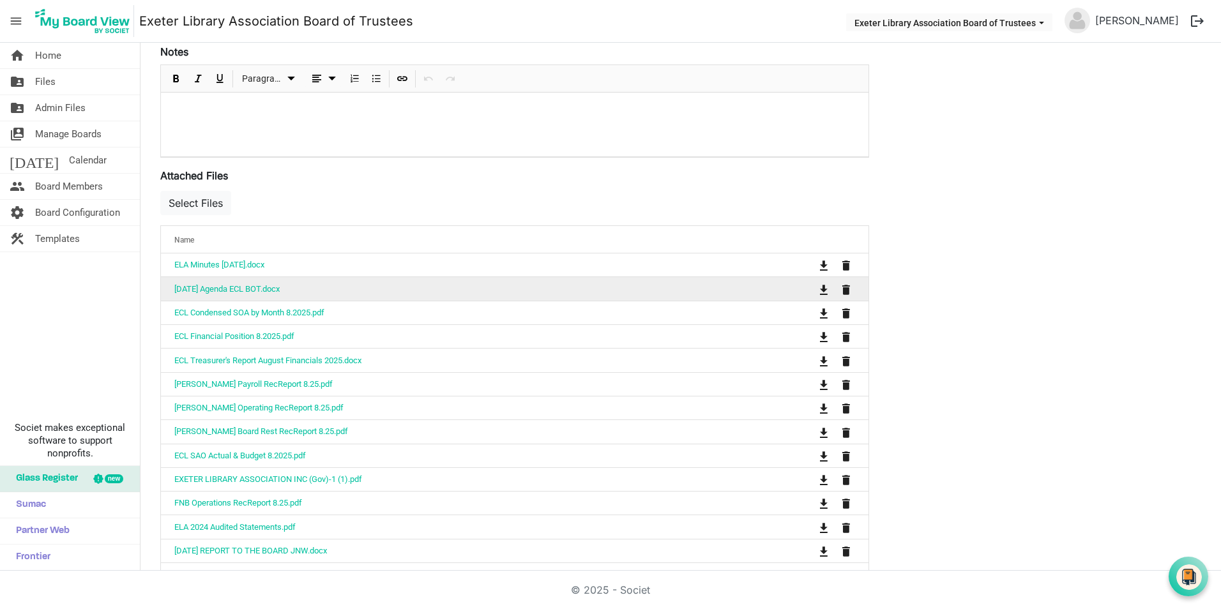
scroll to position [511, 0]
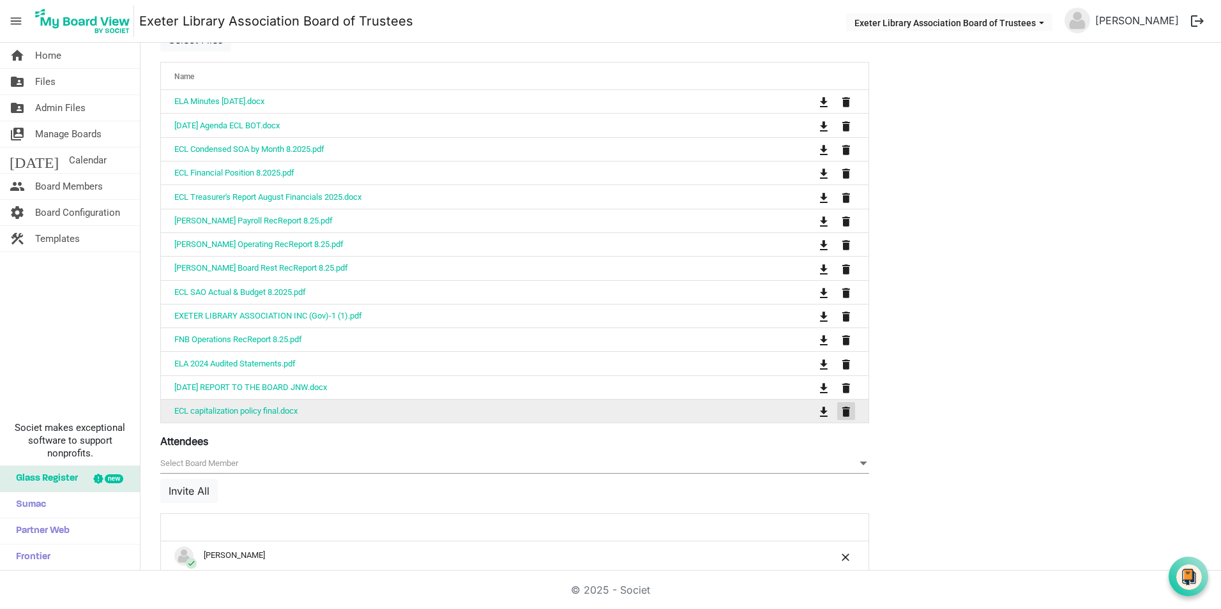
click at [848, 411] on span "is Command column column header" at bounding box center [847, 412] width 8 height 10
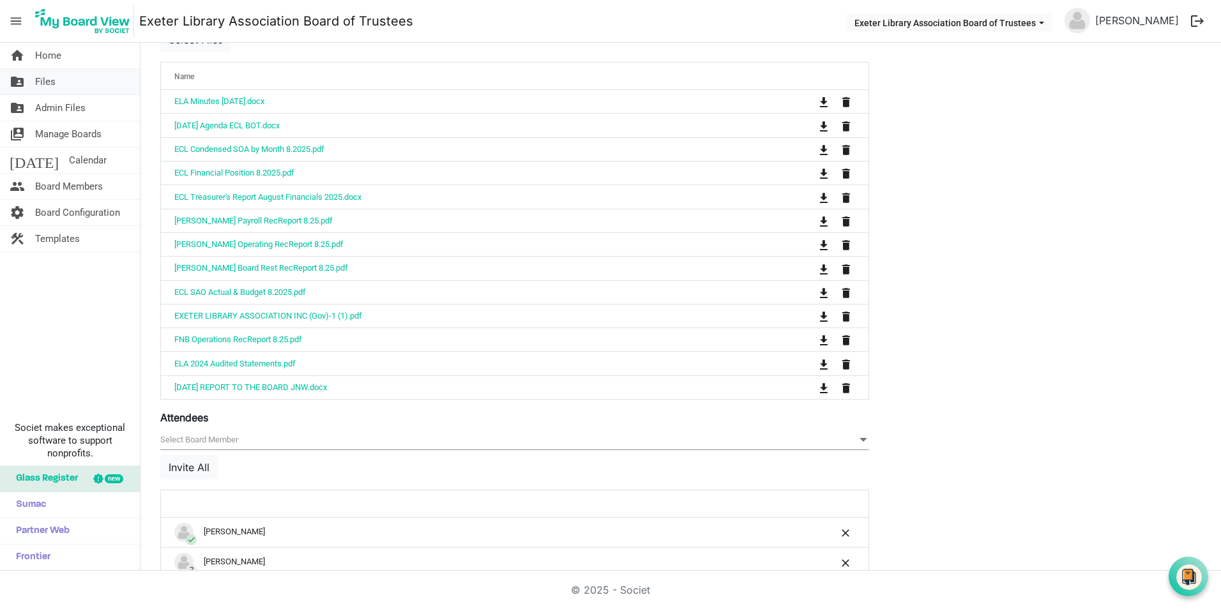
click at [38, 79] on span "Files" at bounding box center [45, 82] width 20 height 26
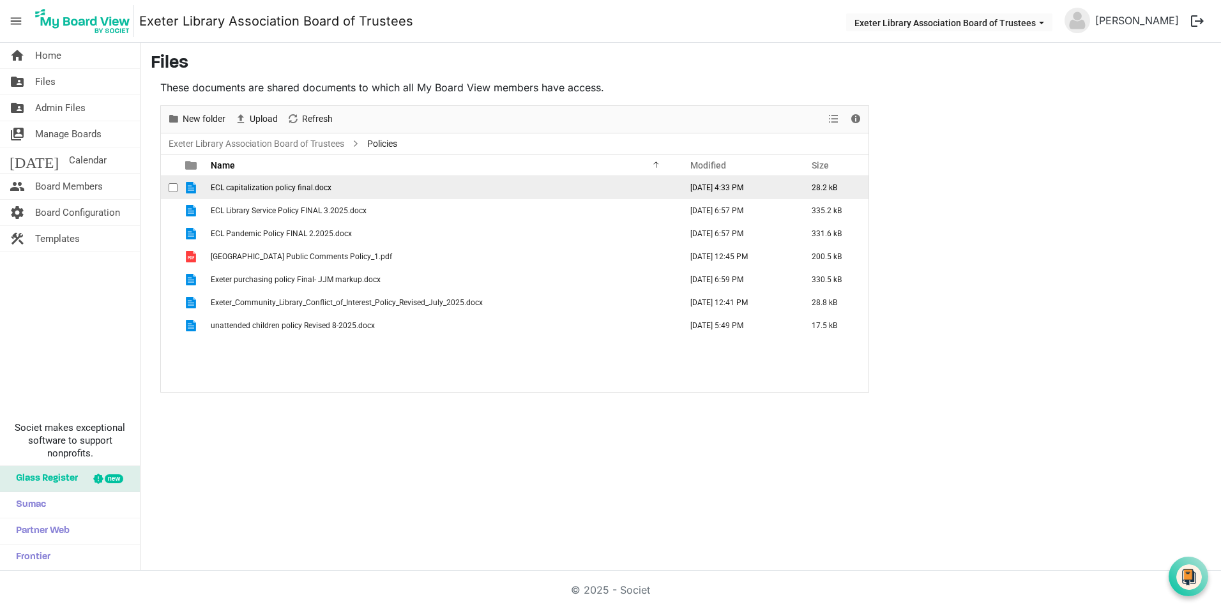
click at [177, 187] on span "checkbox" at bounding box center [173, 187] width 9 height 9
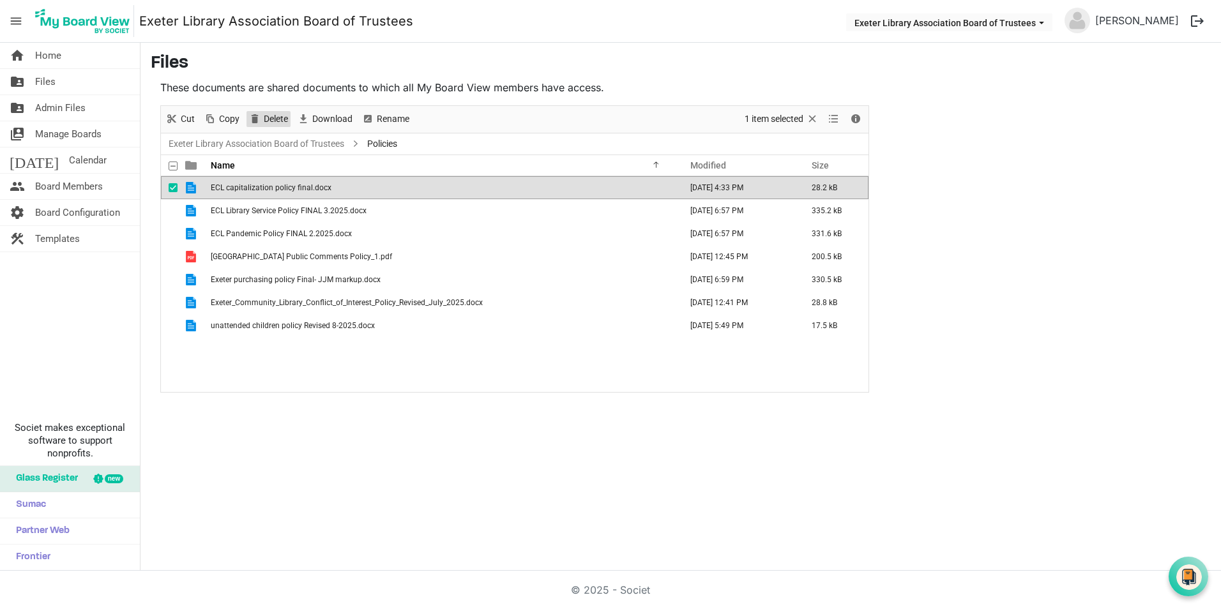
click at [275, 119] on span "Delete" at bounding box center [276, 119] width 27 height 16
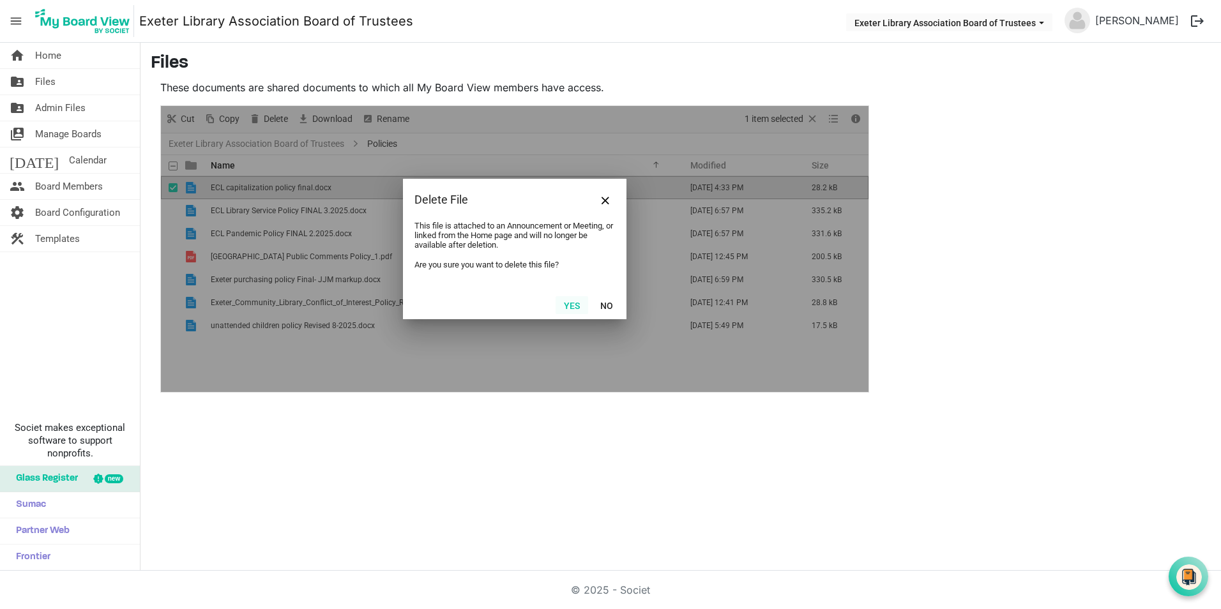
click at [569, 305] on button "Yes" at bounding box center [572, 305] width 33 height 18
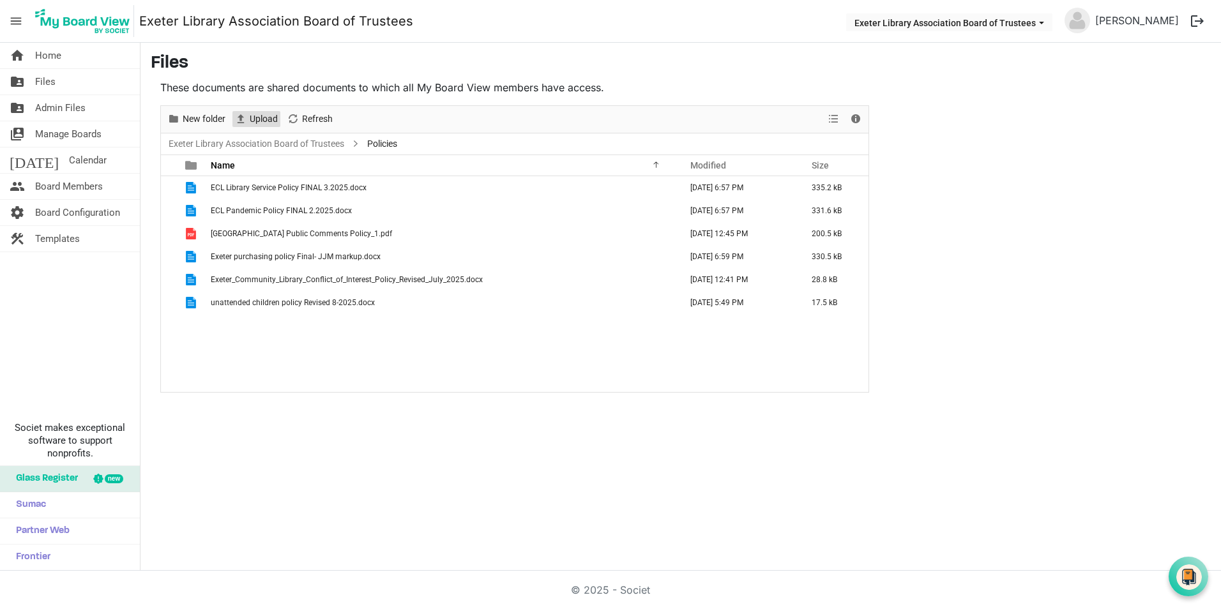
click at [252, 118] on span "Upload" at bounding box center [263, 119] width 31 height 16
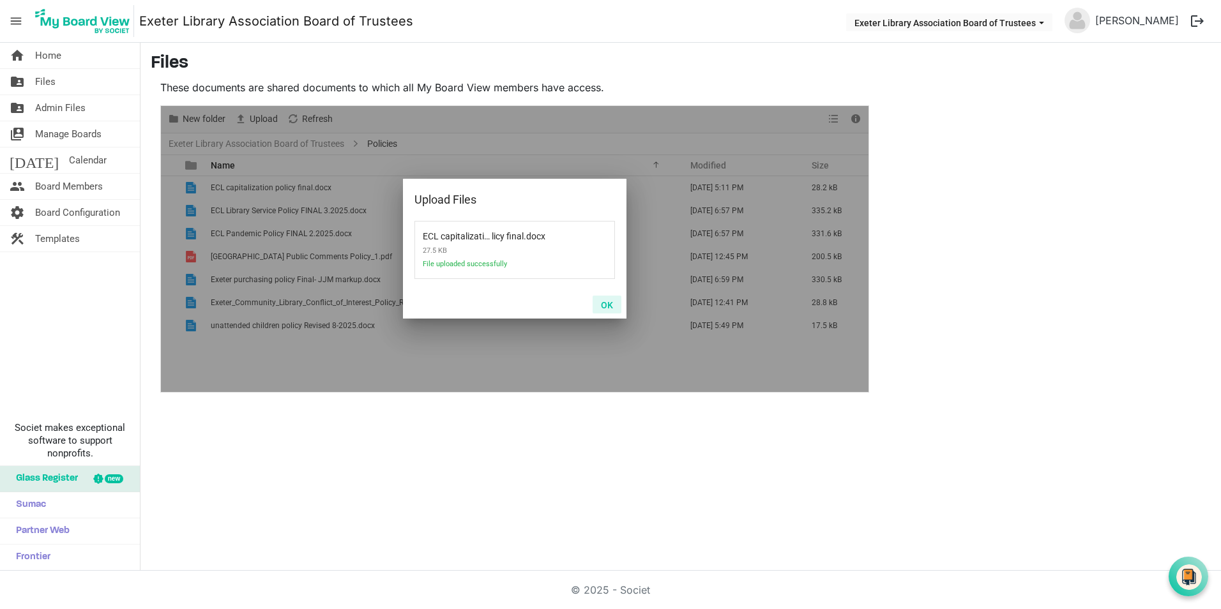
click at [608, 307] on button "OK" at bounding box center [607, 305] width 29 height 18
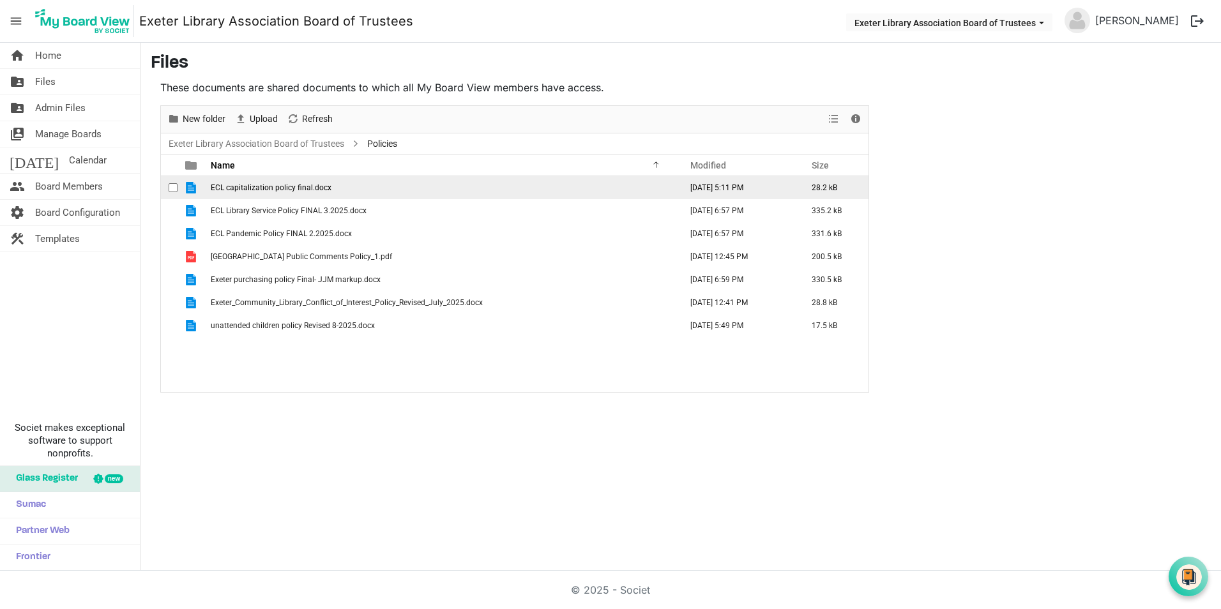
click at [275, 188] on span "ECL capitalization policy final.docx" at bounding box center [271, 187] width 121 height 9
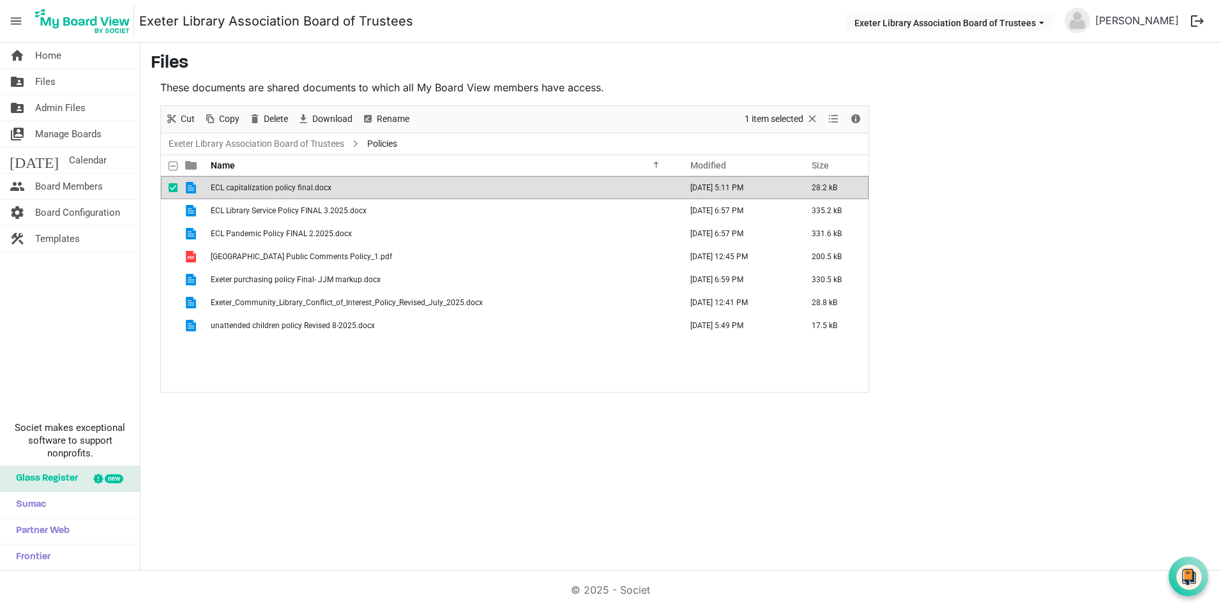
click at [275, 188] on span "ECL capitalization policy final.docx" at bounding box center [271, 187] width 121 height 9
click at [40, 78] on span "Files" at bounding box center [45, 82] width 20 height 26
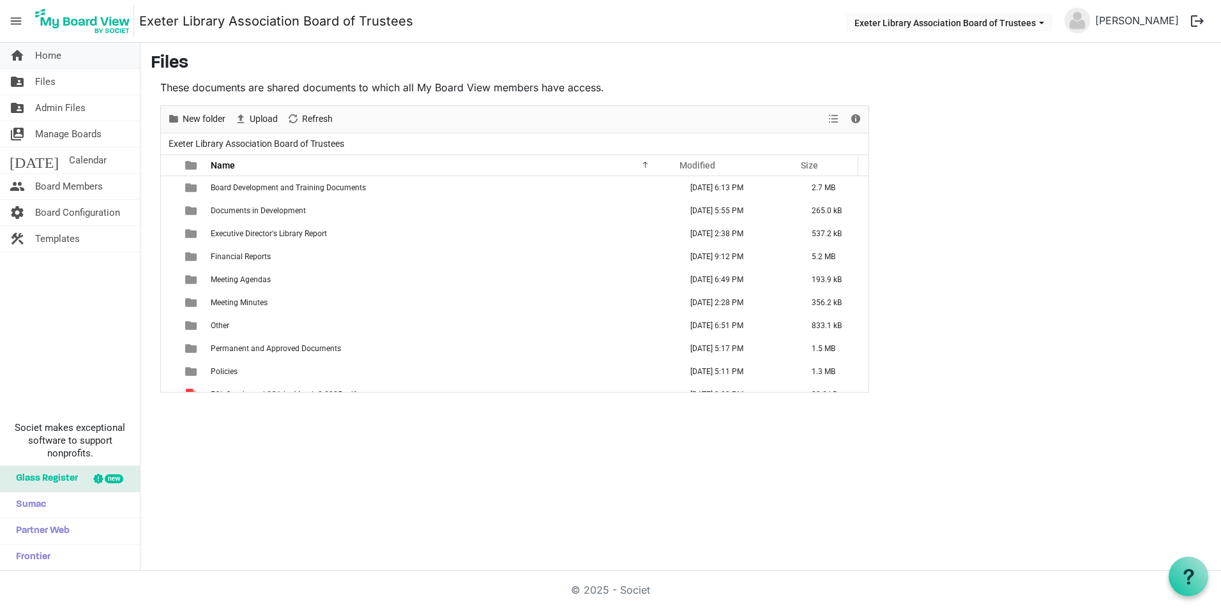
click at [43, 54] on span "Home" at bounding box center [48, 56] width 26 height 26
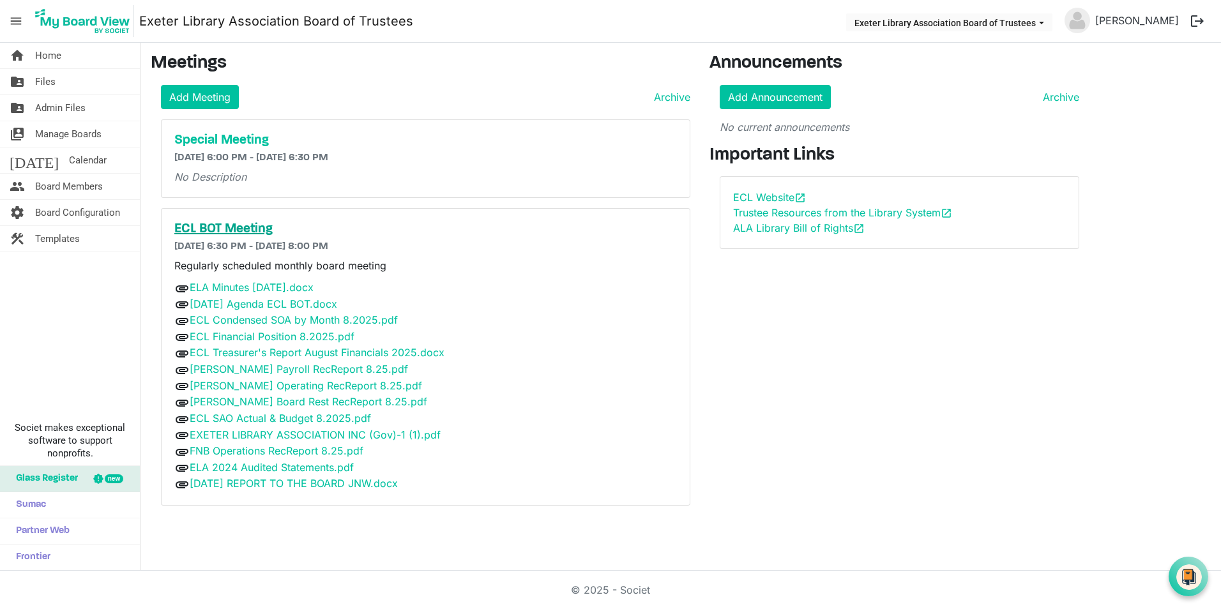
click at [248, 230] on h5 "ECL BOT Meeting" at bounding box center [425, 229] width 503 height 15
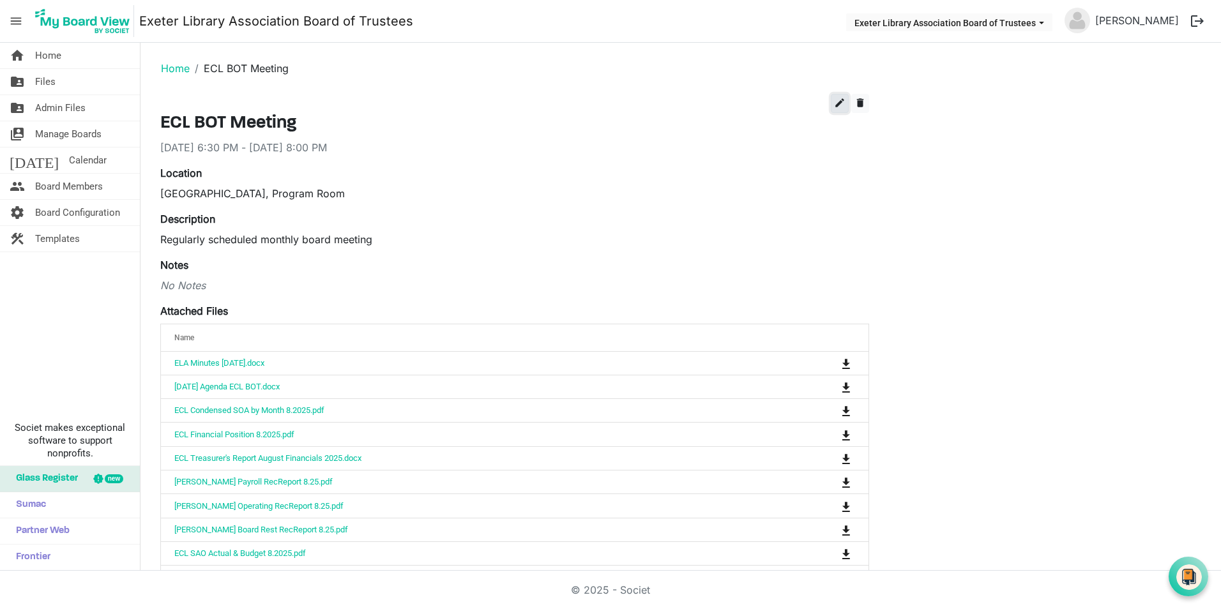
click at [837, 103] on span "edit" at bounding box center [839, 102] width 11 height 11
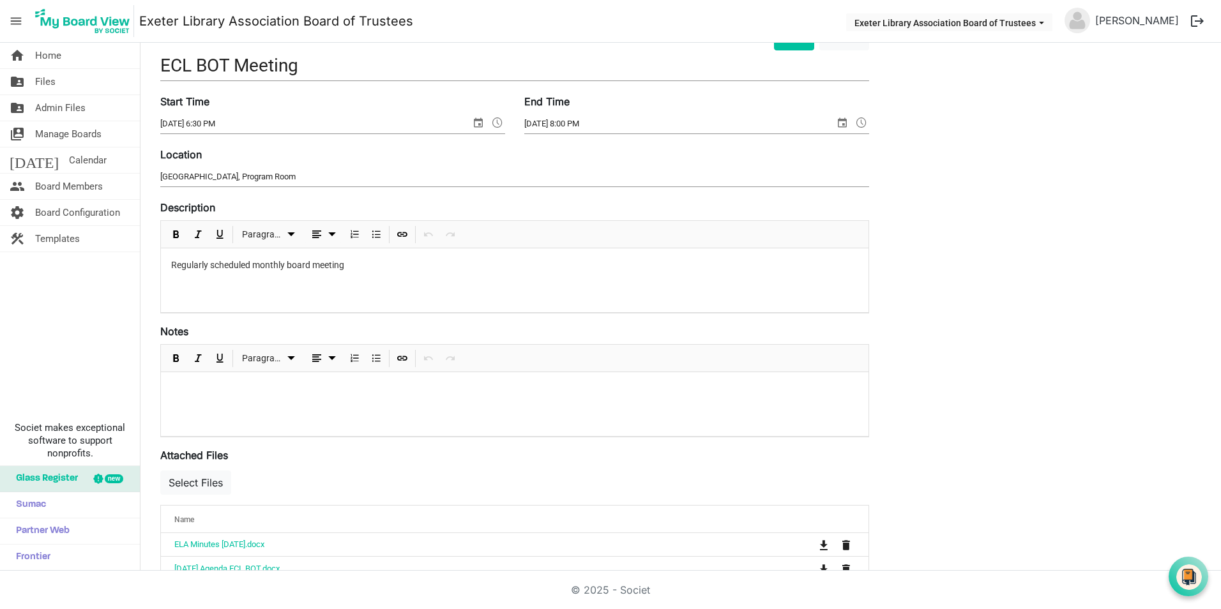
scroll to position [192, 0]
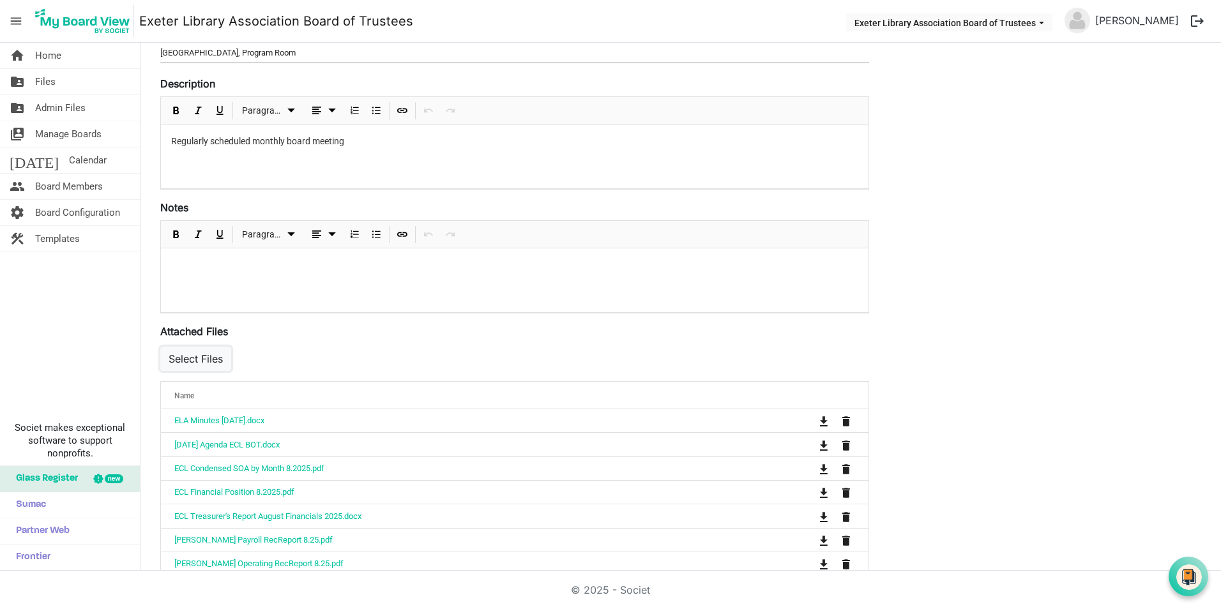
click at [201, 358] on button "Select Files" at bounding box center [195, 359] width 71 height 24
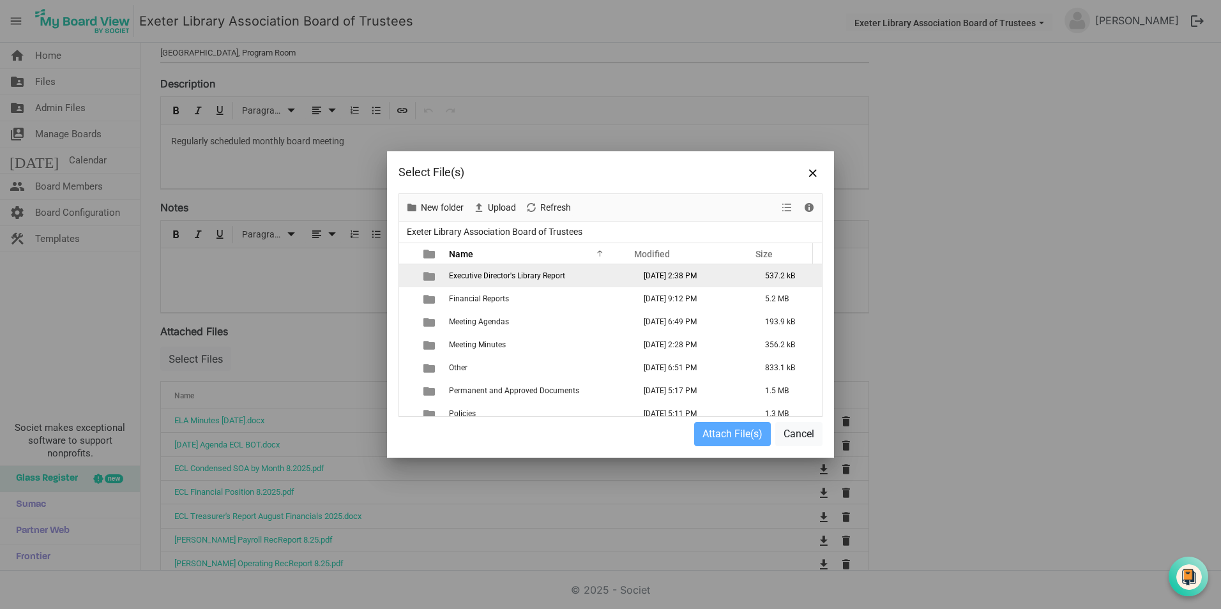
scroll to position [64, 0]
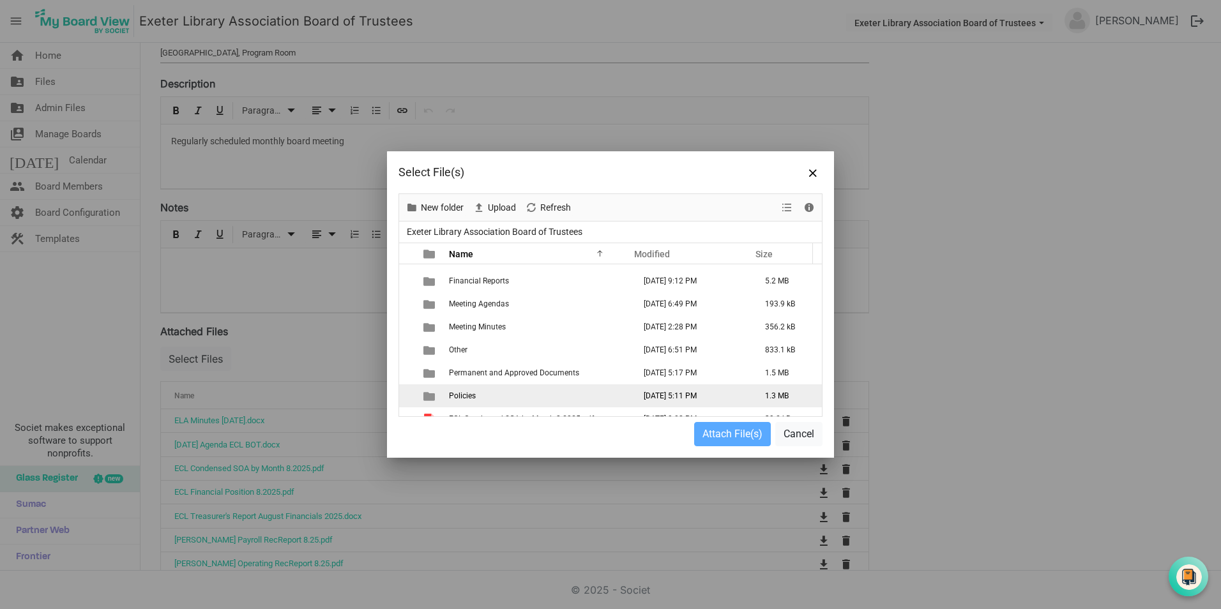
click at [454, 393] on span "Policies" at bounding box center [462, 396] width 27 height 9
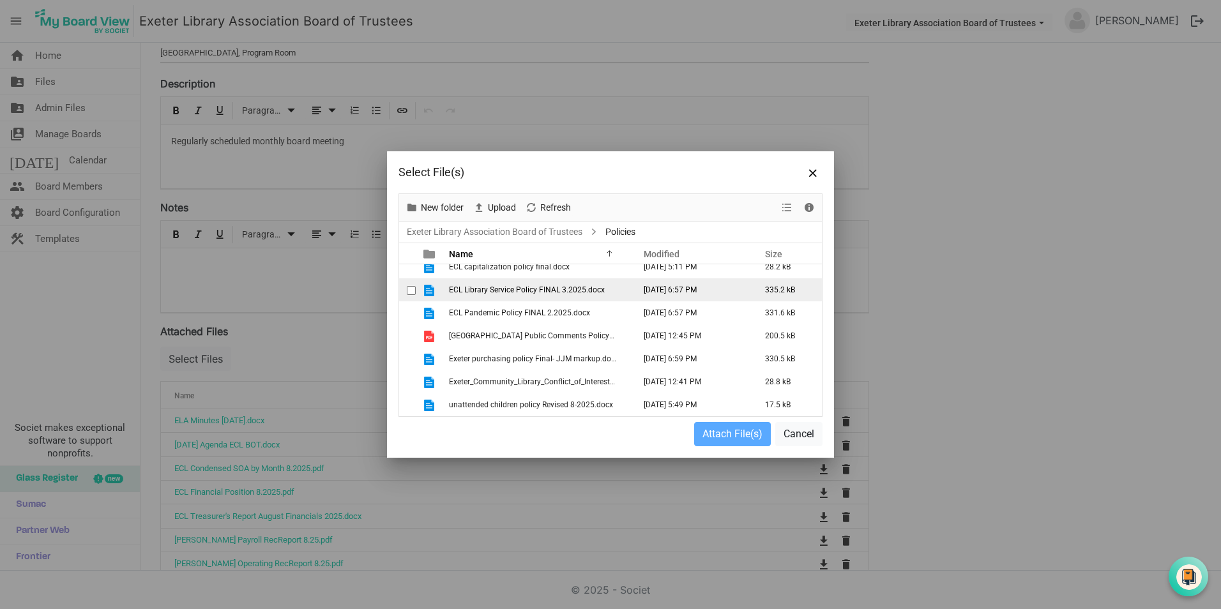
scroll to position [0, 0]
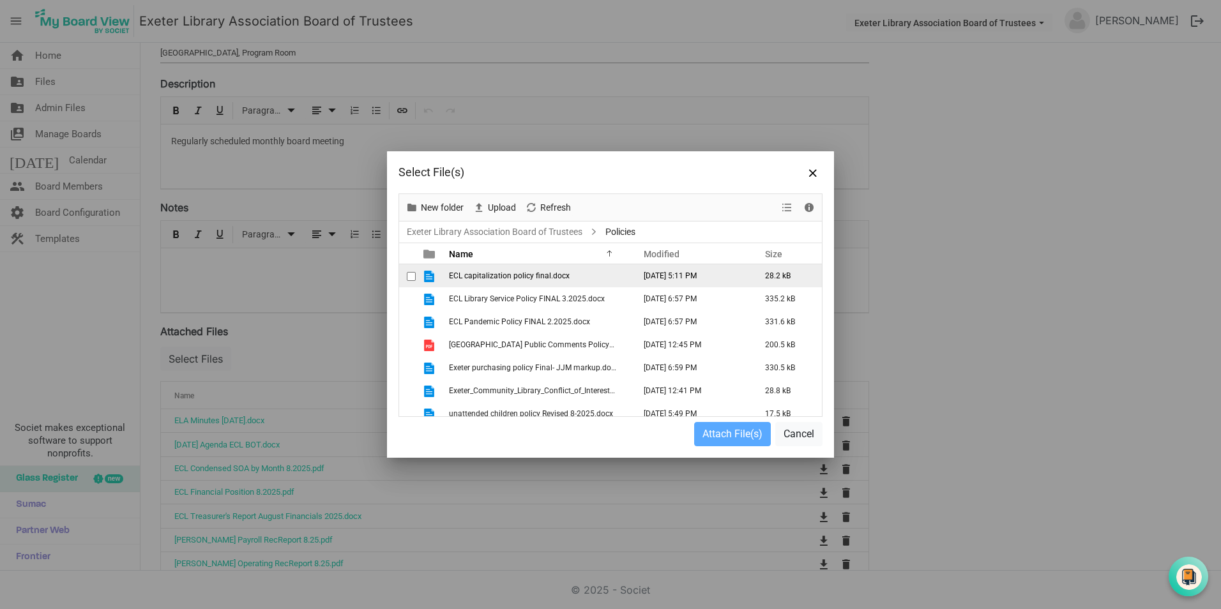
click at [482, 275] on span "ECL capitalization policy final.docx" at bounding box center [509, 275] width 121 height 9
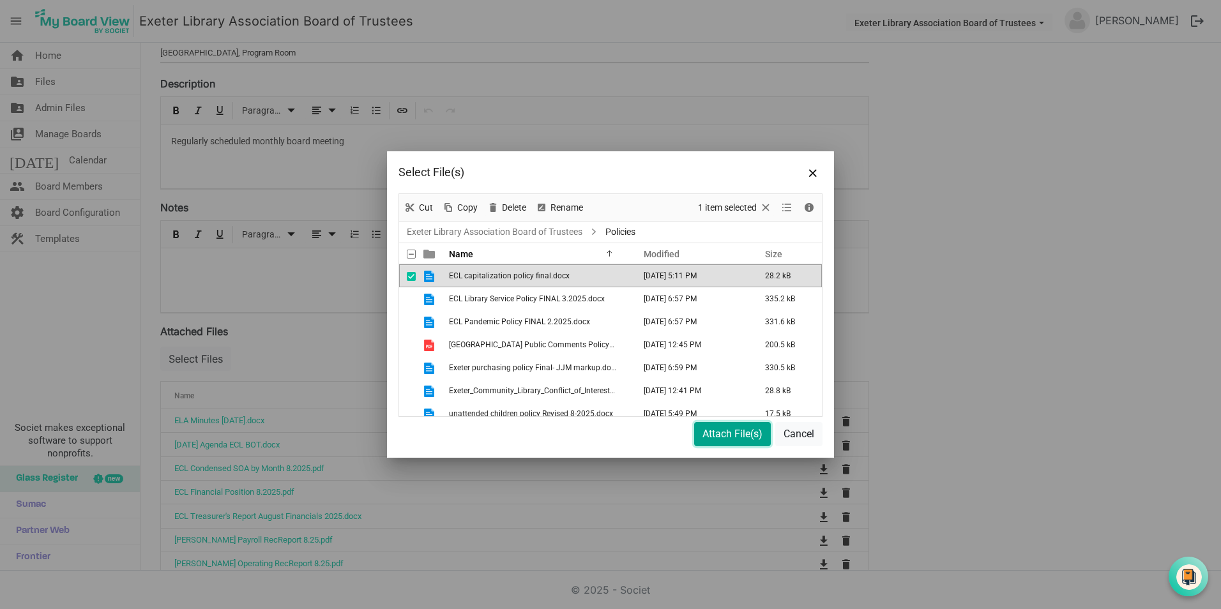
click at [733, 434] on button "Attach File(s)" at bounding box center [732, 434] width 77 height 24
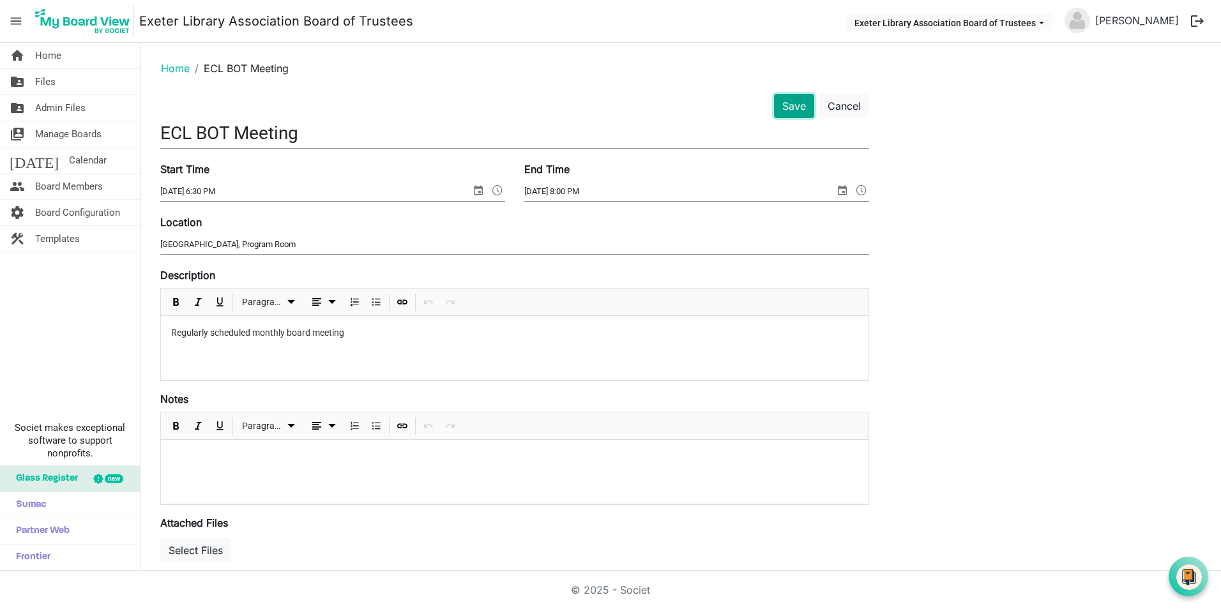
click at [791, 105] on button "Save" at bounding box center [794, 106] width 40 height 24
